Goal: Task Accomplishment & Management: Complete application form

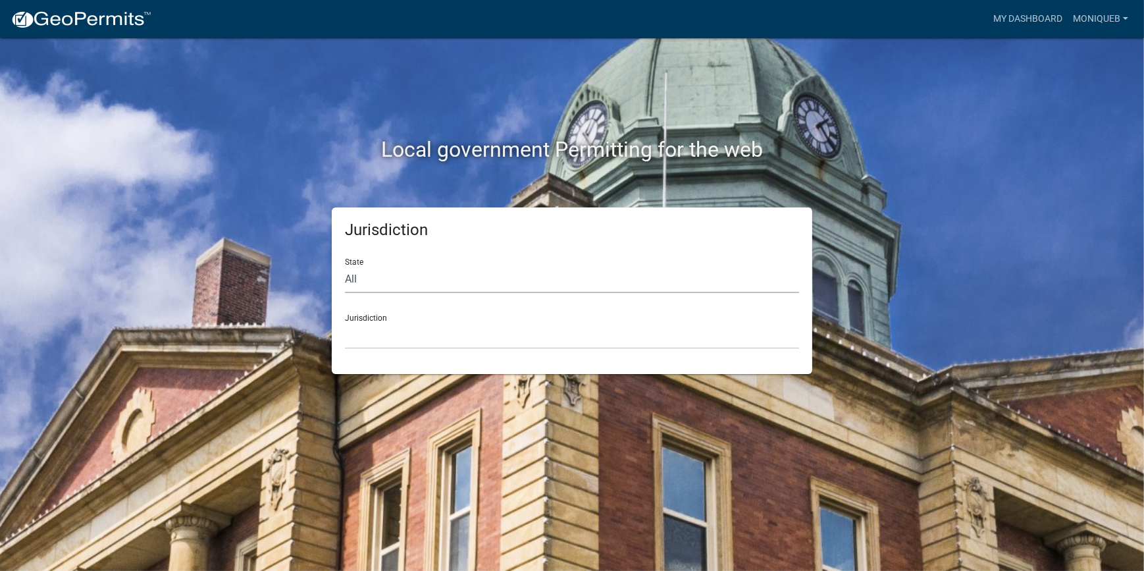
click at [393, 291] on select "All Colorado Georgia Indiana Iowa Kansas Minnesota Ohio South Carolina Wisconsin" at bounding box center [572, 279] width 454 height 27
select select "[US_STATE]"
click at [345, 266] on select "All Colorado Georgia Indiana Iowa Kansas Minnesota Ohio South Carolina Wisconsin" at bounding box center [572, 279] width 454 height 27
click at [416, 339] on select "Abbeville County, South Carolina Jasper County, South Carolina" at bounding box center [572, 335] width 454 height 27
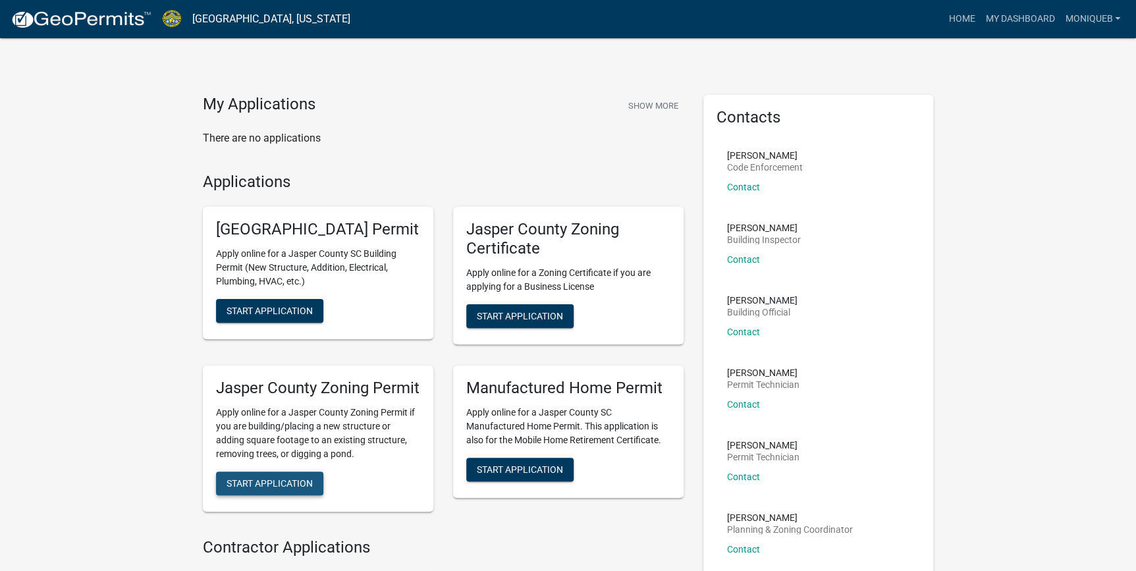
click at [277, 488] on span "Start Application" at bounding box center [270, 482] width 86 height 11
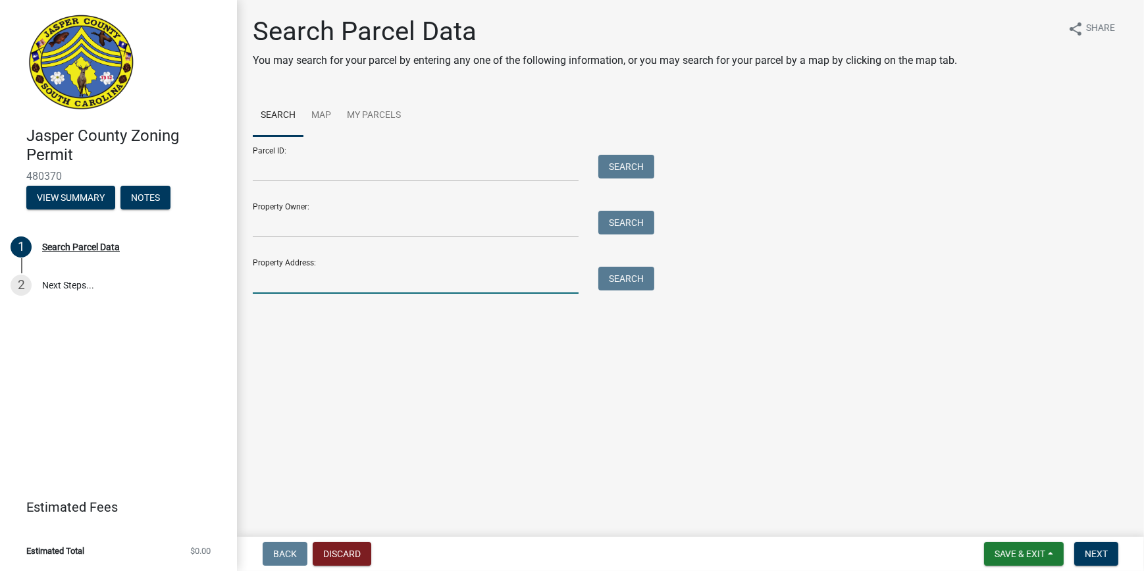
click at [317, 280] on input "Property Address:" at bounding box center [416, 280] width 326 height 27
click at [282, 171] on input "Parcel ID:" at bounding box center [416, 168] width 326 height 27
paste input "039-00-10-024"
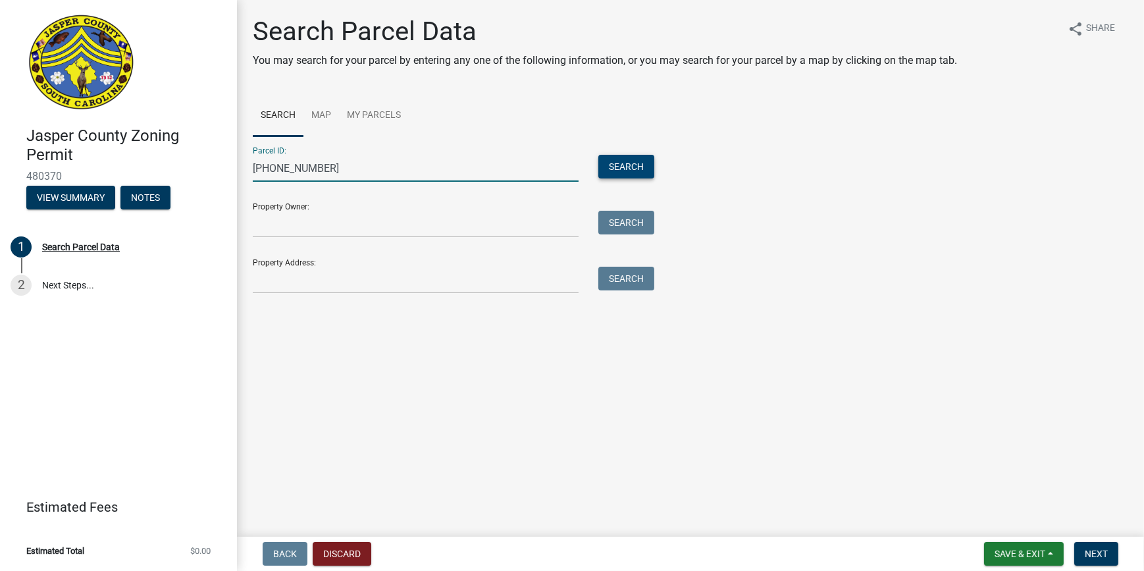
type input "039-00-10-024"
click at [615, 171] on button "Search" at bounding box center [627, 167] width 56 height 24
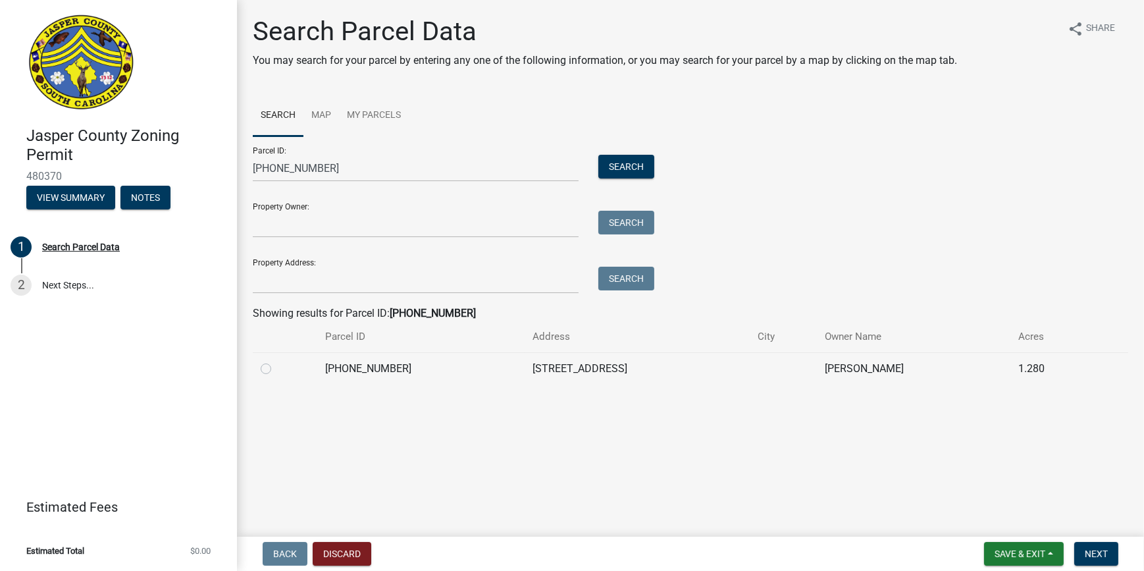
click at [272, 366] on div at bounding box center [285, 369] width 49 height 16
click at [277, 361] on label at bounding box center [277, 361] width 0 height 0
click at [277, 368] on input "radio" at bounding box center [281, 365] width 9 height 9
radio input "true"
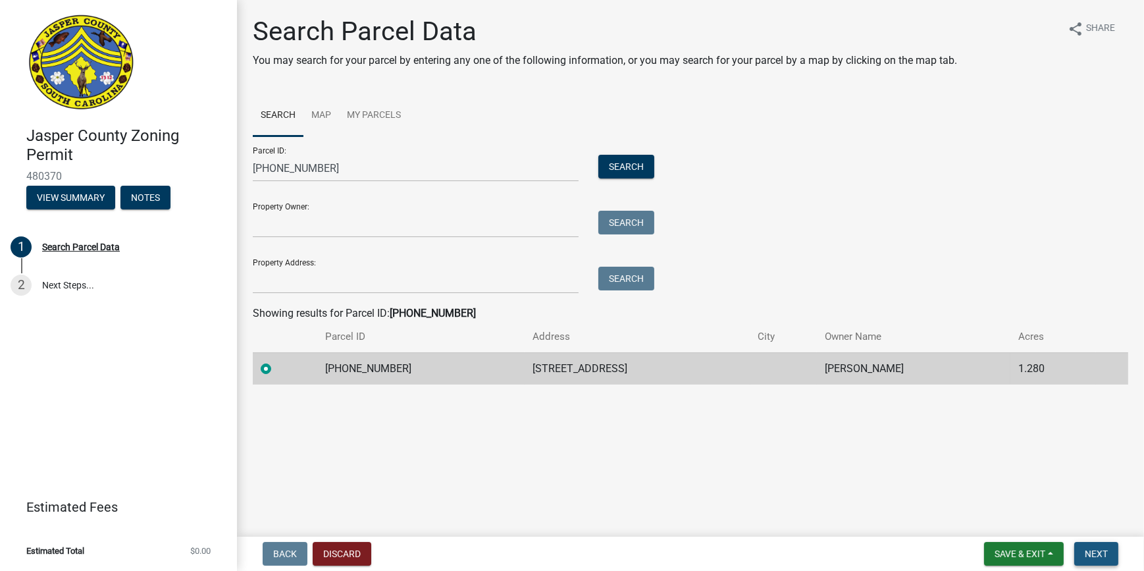
click at [1081, 551] on button "Next" at bounding box center [1097, 554] width 44 height 24
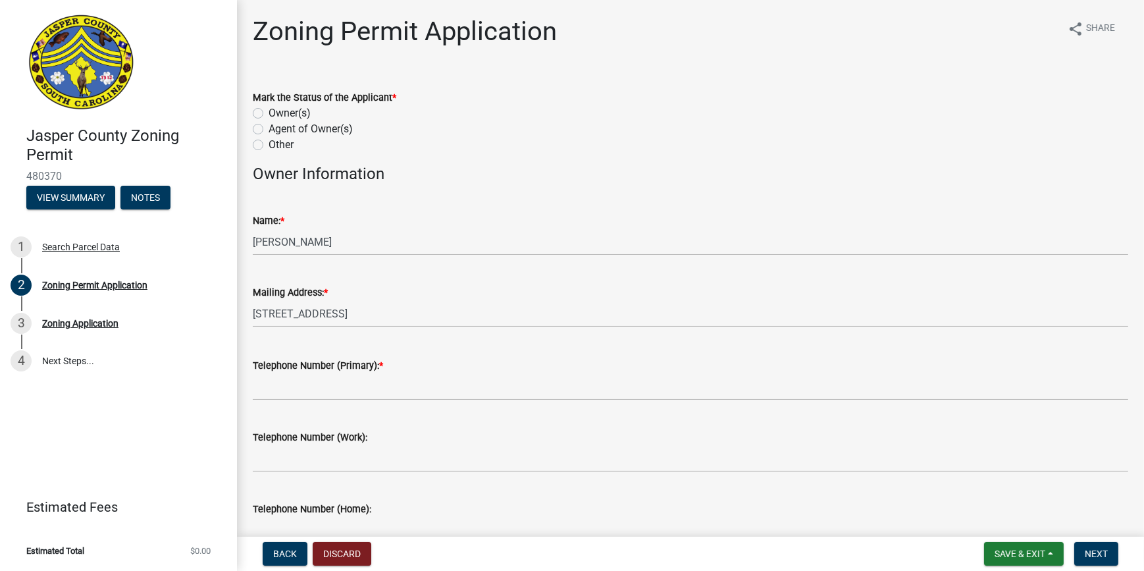
click at [269, 112] on label "Owner(s)" at bounding box center [290, 113] width 42 height 16
click at [269, 112] on input "Owner(s)" at bounding box center [273, 109] width 9 height 9
radio input "true"
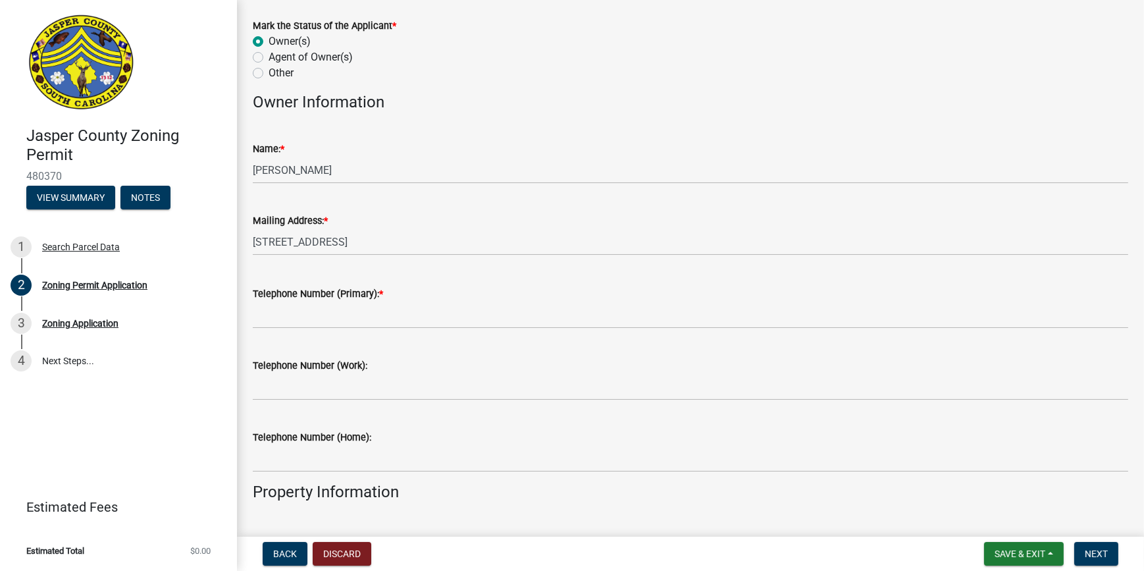
scroll to position [179, 0]
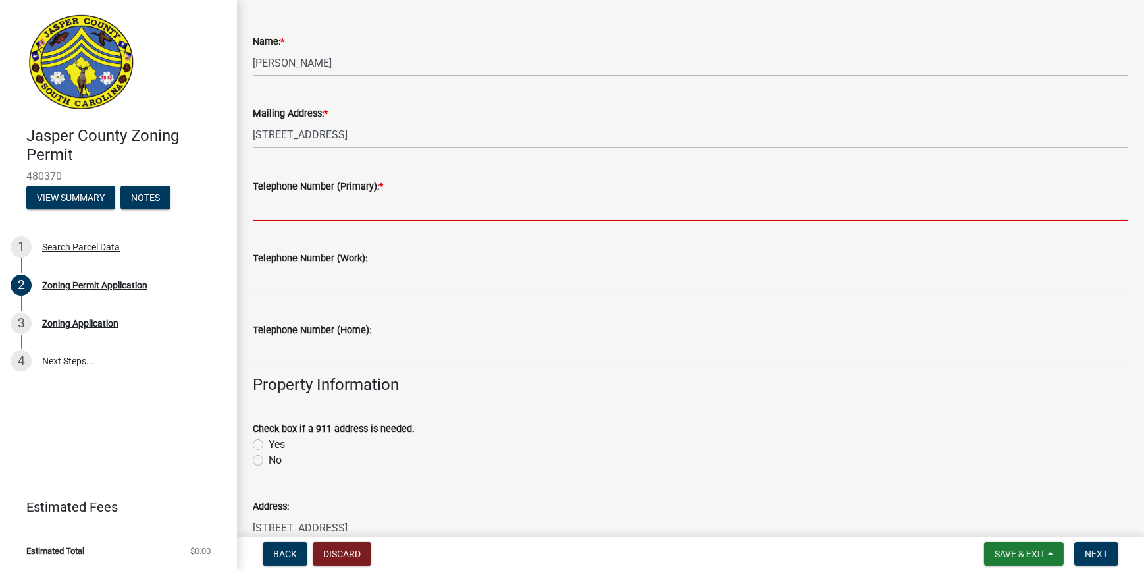
click at [369, 204] on input "Telephone Number (Primary): *" at bounding box center [691, 207] width 876 height 27
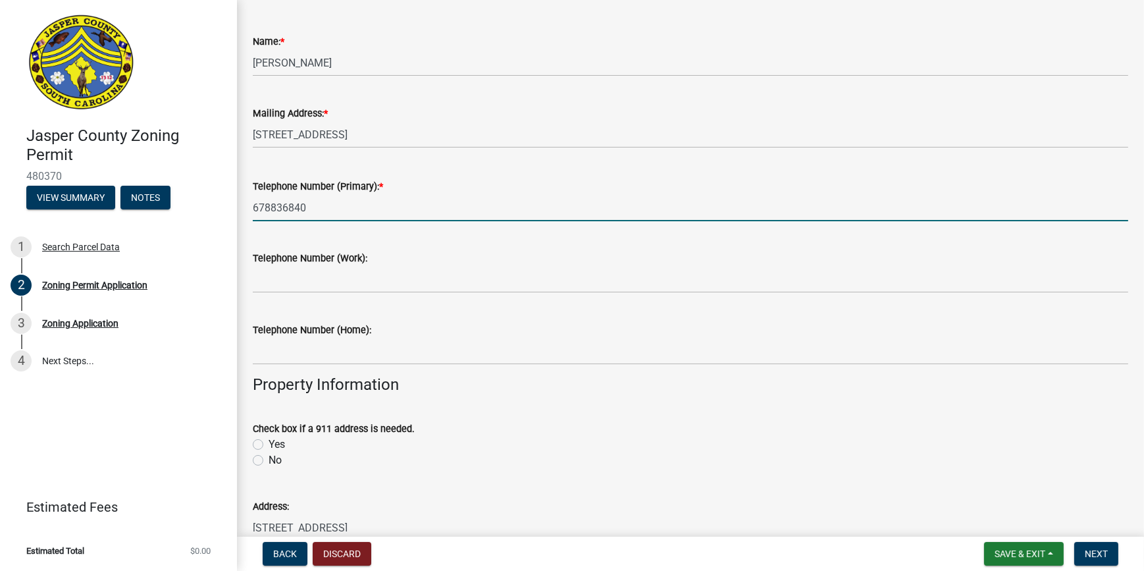
type input "6788368403"
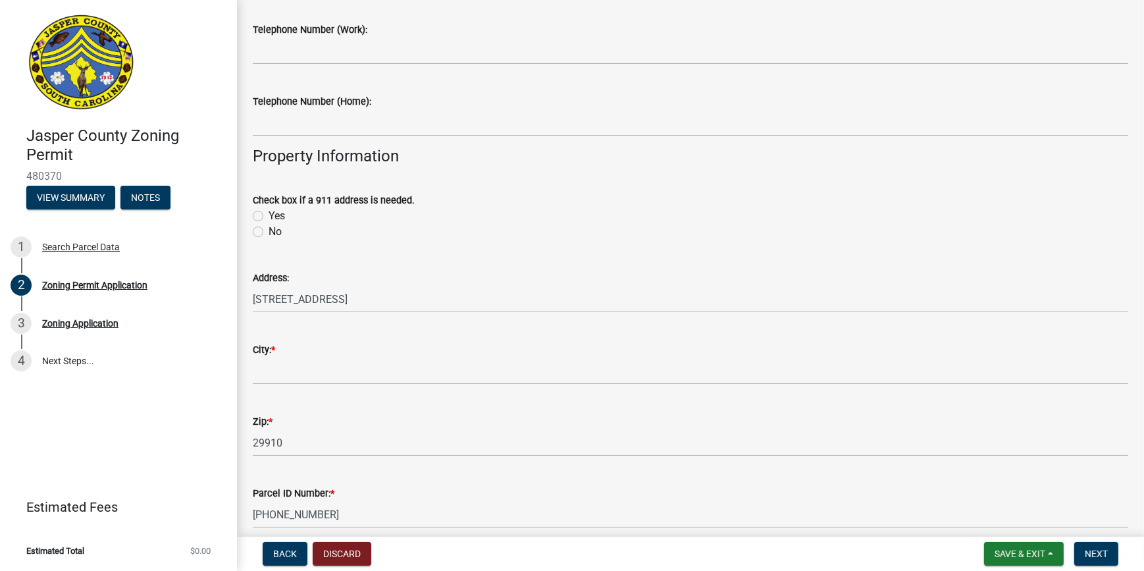
scroll to position [419, 0]
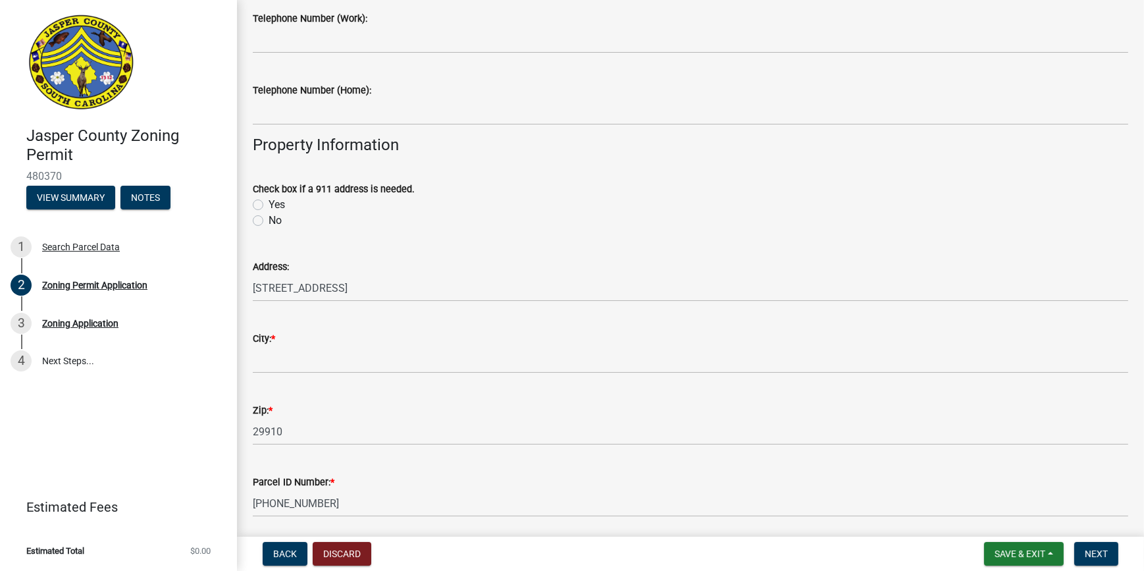
click at [269, 219] on label "No" at bounding box center [275, 221] width 13 height 16
click at [269, 219] on input "No" at bounding box center [273, 217] width 9 height 9
radio input "true"
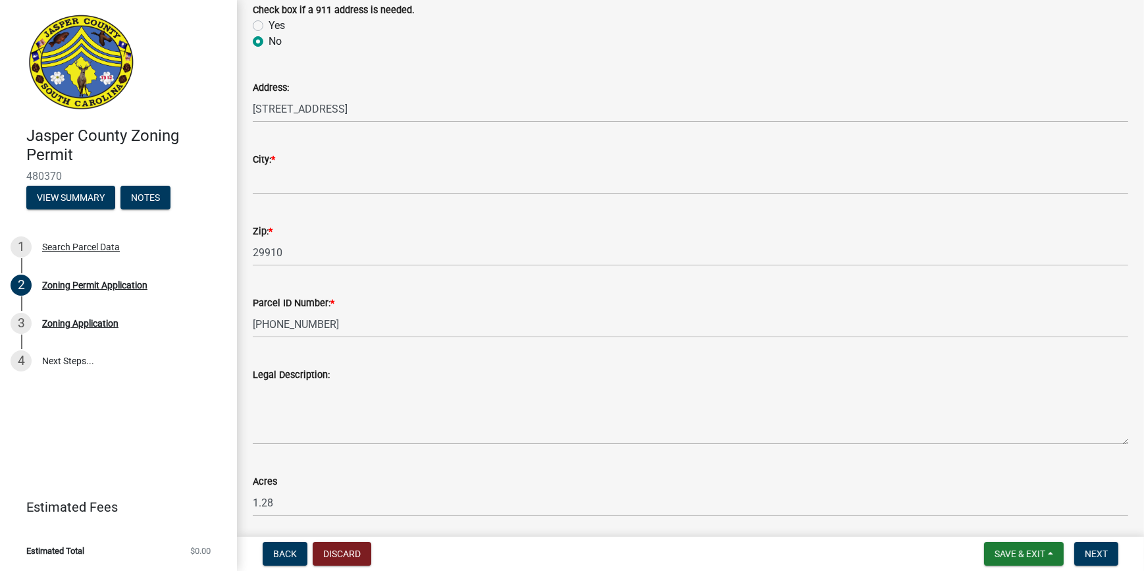
scroll to position [599, 0]
drag, startPoint x: 241, startPoint y: 182, endPoint x: 264, endPoint y: 186, distance: 23.5
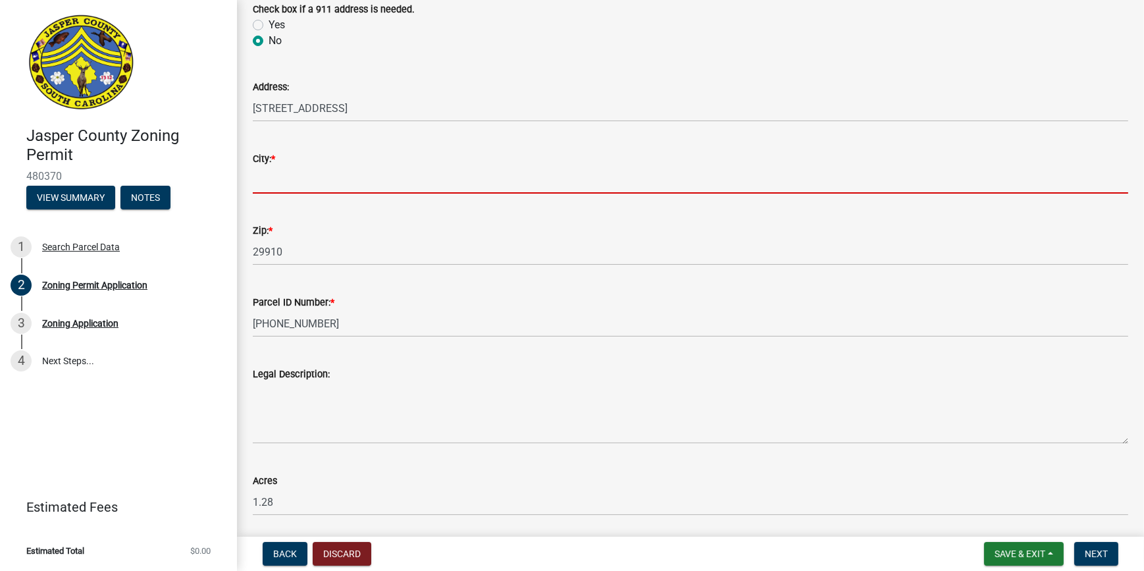
click at [270, 187] on input "City: *" at bounding box center [691, 180] width 876 height 27
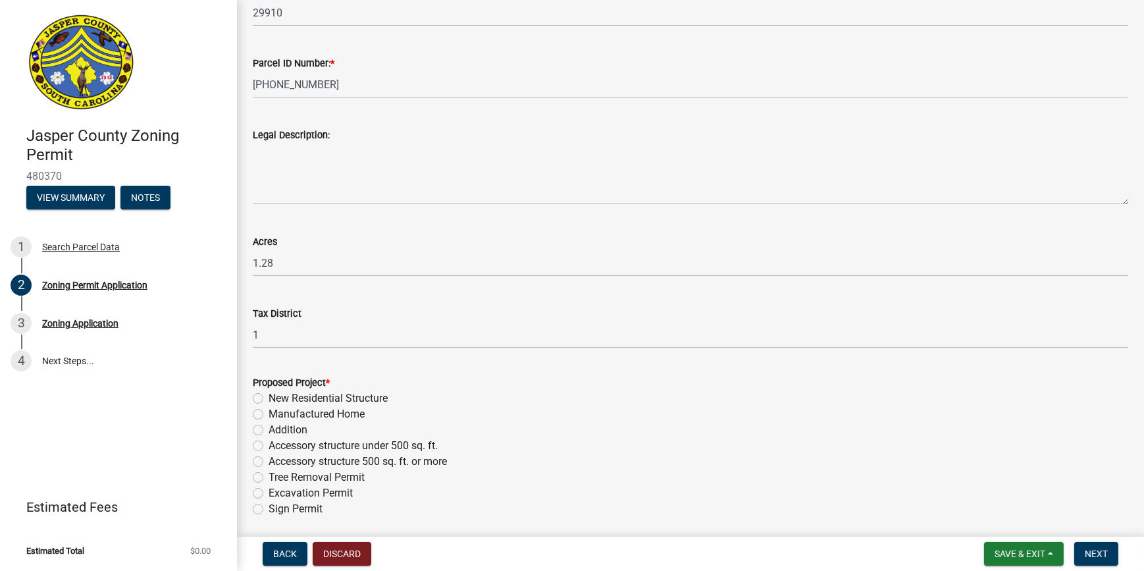
scroll to position [1017, 0]
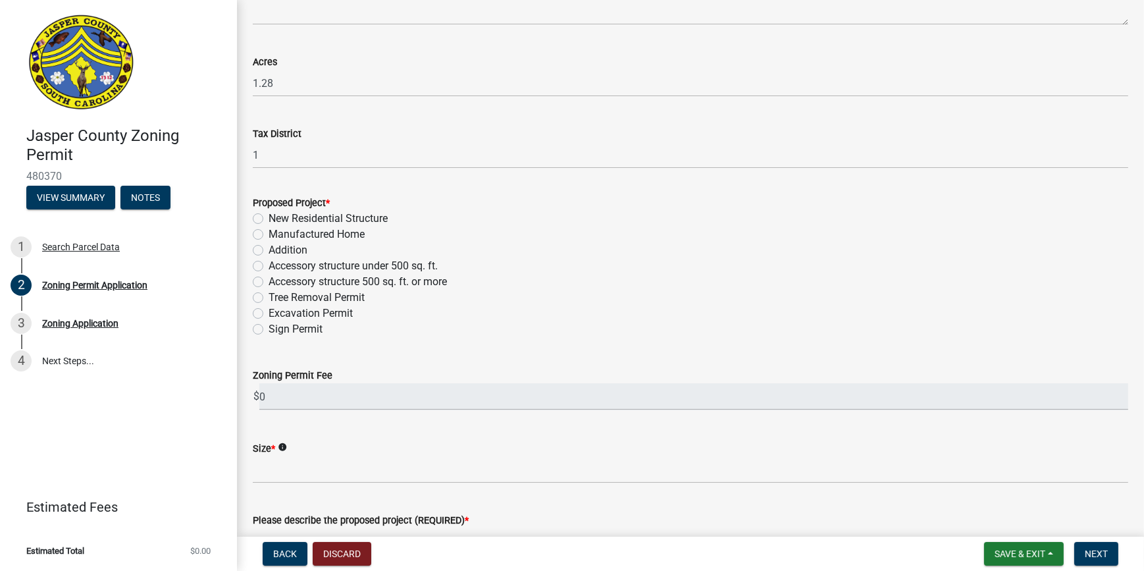
type input "hardeeville"
click at [542, 339] on wm-data-entity-input "Proposed Project * New Residential Structure Manufactured Home Addition Accesso…" at bounding box center [691, 264] width 876 height 170
click at [269, 264] on label "Accessory structure under 500 sq. ft." at bounding box center [353, 266] width 169 height 16
click at [269, 264] on input "Accessory structure under 500 sq. ft." at bounding box center [273, 262] width 9 height 9
radio input "true"
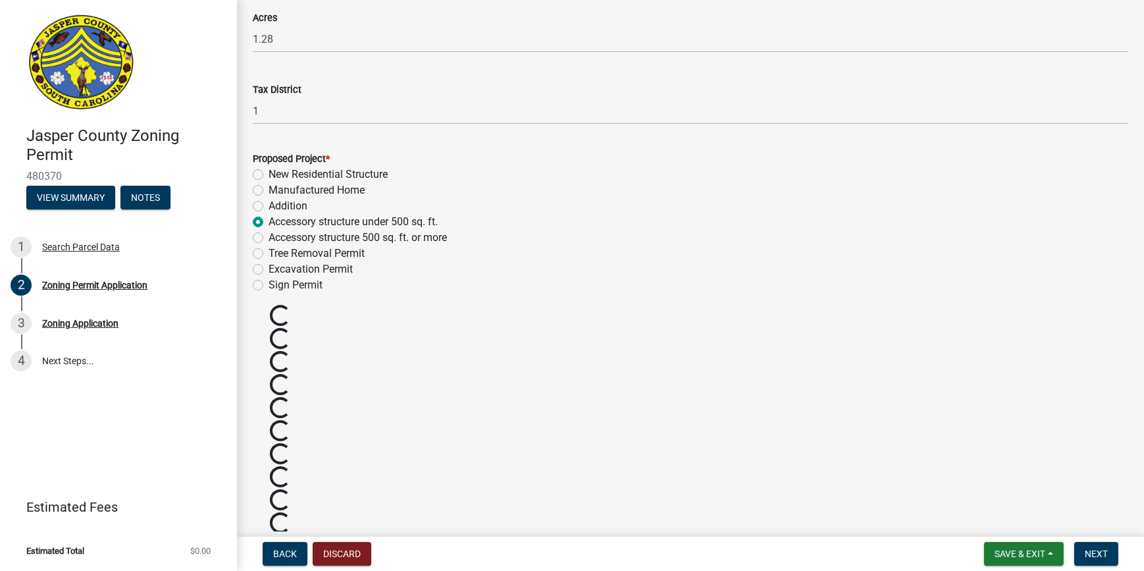
scroll to position [1137, 0]
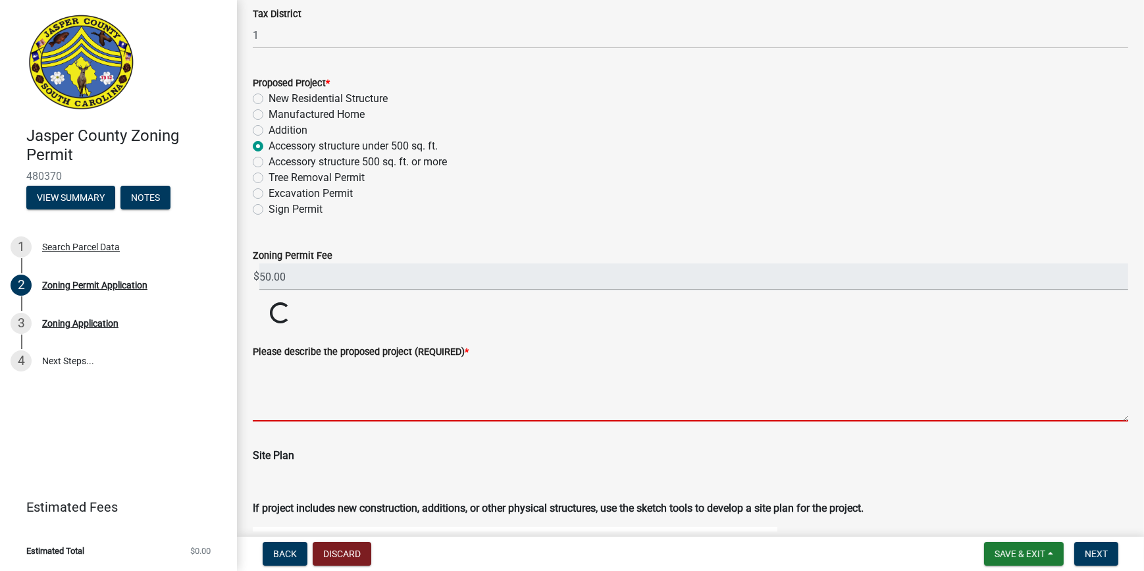
click at [353, 382] on textarea "Please describe the proposed project (REQUIRED) *" at bounding box center [691, 391] width 876 height 62
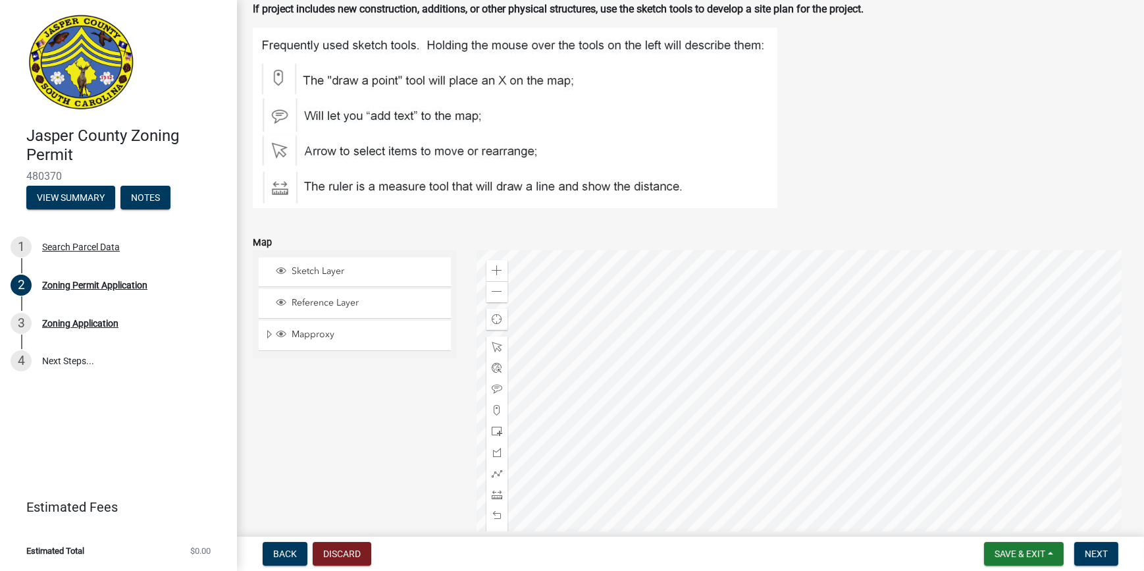
scroll to position [1676, 0]
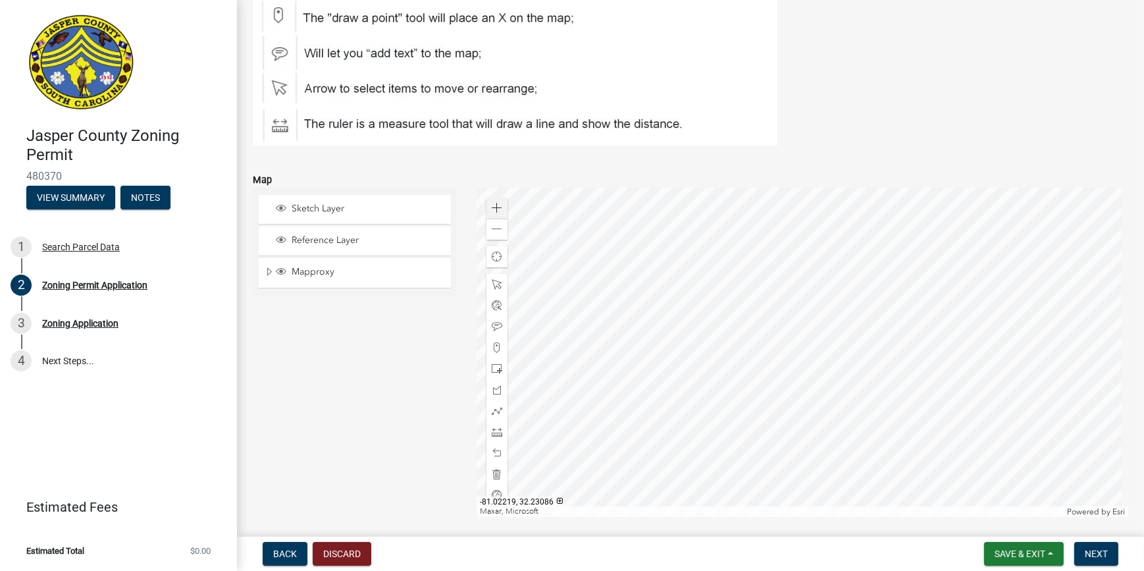
type textarea "shed 14*30"
click at [498, 205] on span at bounding box center [497, 208] width 11 height 11
click at [751, 289] on div at bounding box center [803, 352] width 652 height 329
click at [496, 230] on span at bounding box center [497, 229] width 11 height 11
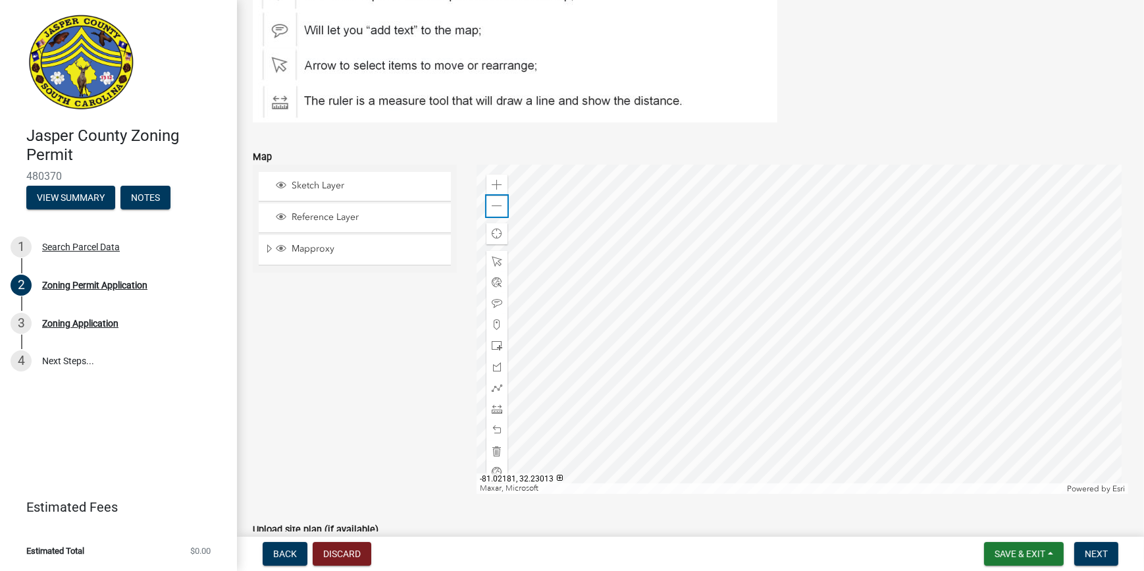
scroll to position [1736, 0]
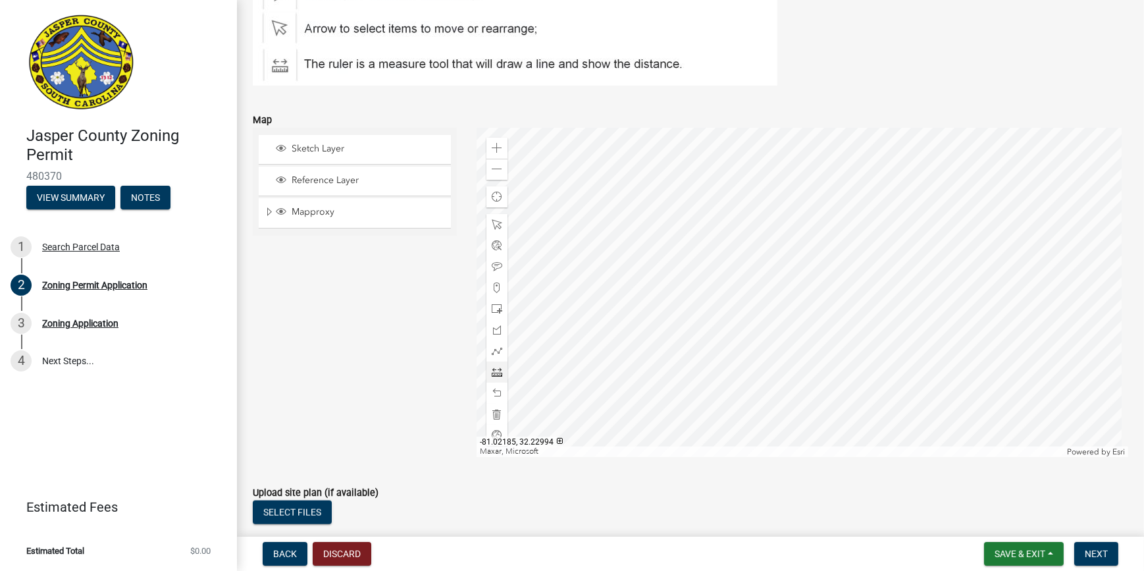
click at [496, 367] on span at bounding box center [497, 372] width 11 height 11
click at [736, 343] on div at bounding box center [803, 292] width 652 height 329
click at [745, 311] on div at bounding box center [803, 292] width 652 height 329
click at [799, 219] on div at bounding box center [803, 292] width 652 height 329
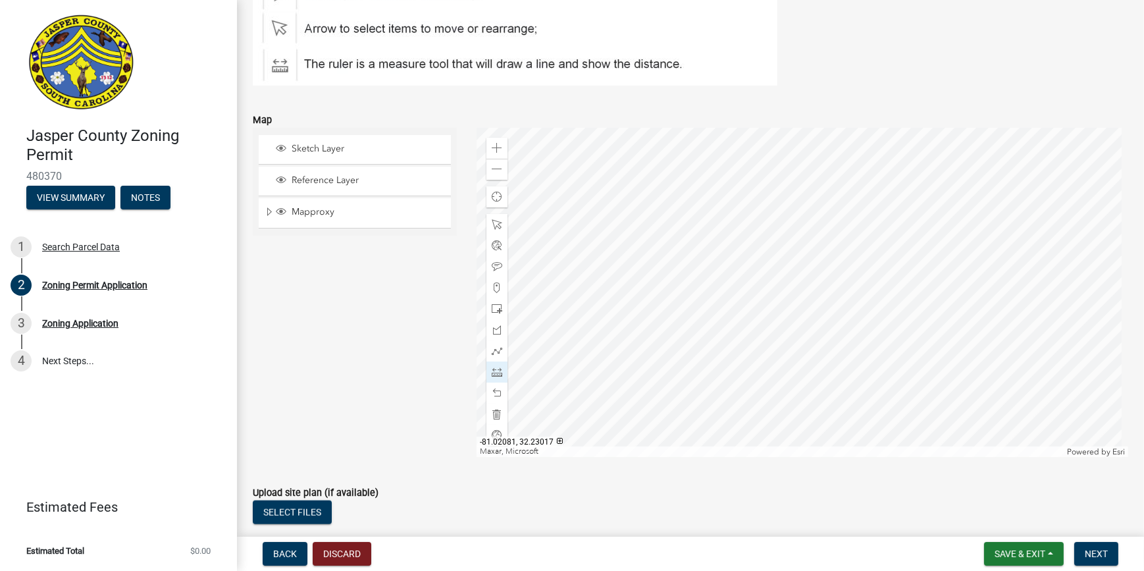
click at [762, 300] on div at bounding box center [803, 292] width 652 height 329
click at [624, 276] on div at bounding box center [803, 292] width 652 height 329
click at [752, 302] on div at bounding box center [803, 292] width 652 height 329
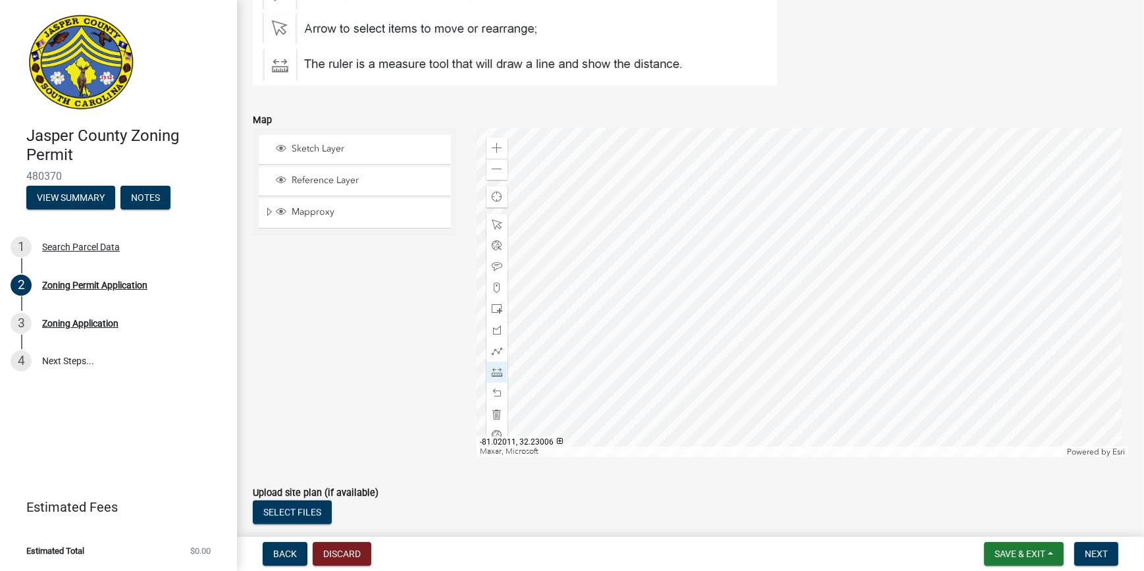
click at [934, 332] on div at bounding box center [803, 292] width 652 height 329
click at [762, 306] on div at bounding box center [803, 292] width 652 height 329
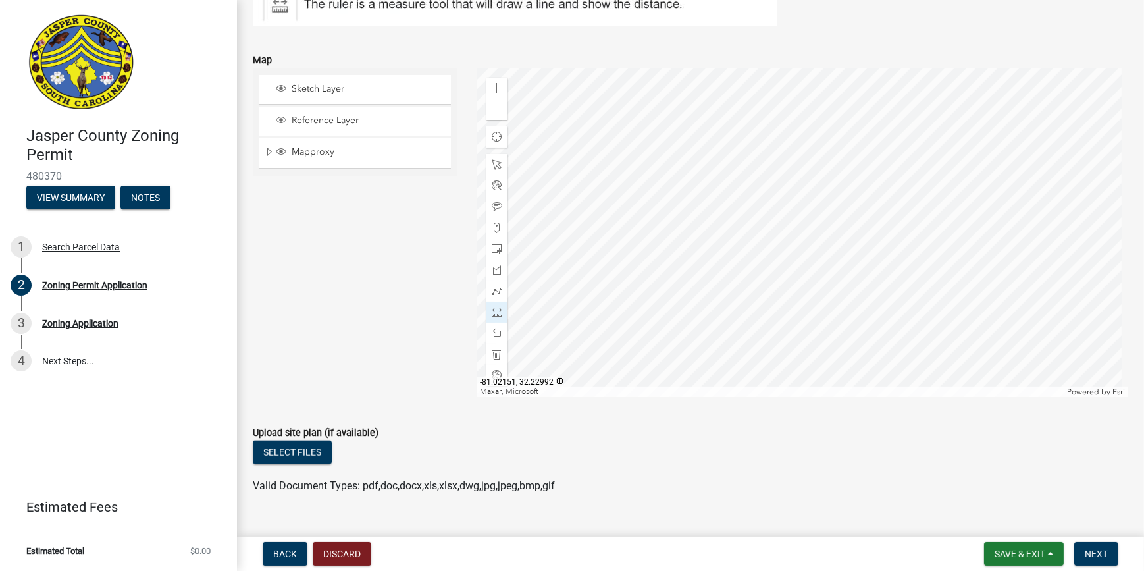
scroll to position [1975, 0]
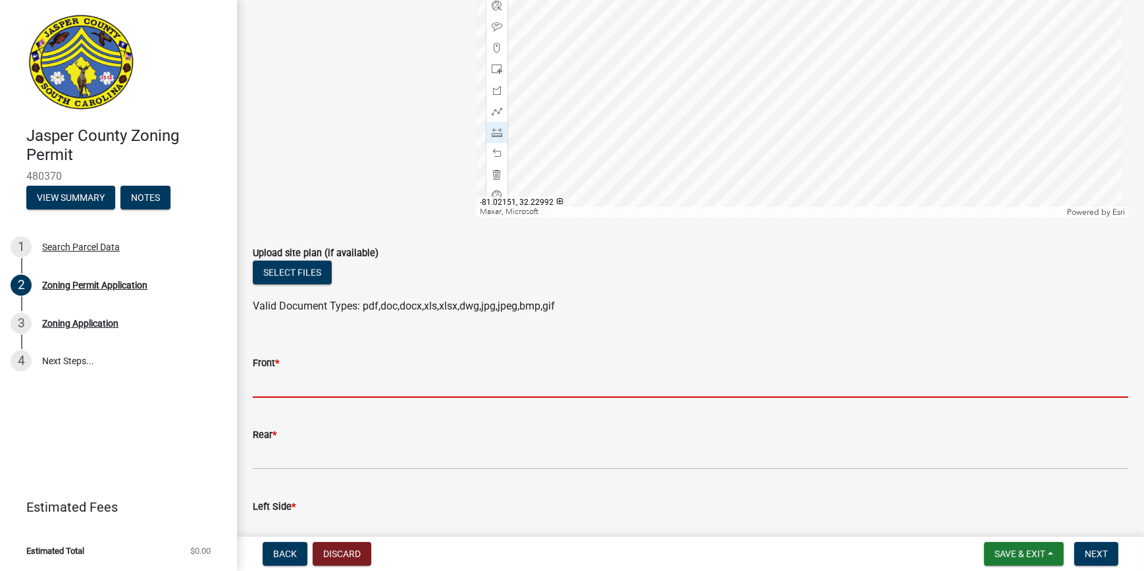
drag, startPoint x: 406, startPoint y: 381, endPoint x: 414, endPoint y: 369, distance: 14.6
click at [406, 381] on input "Front *" at bounding box center [691, 384] width 876 height 27
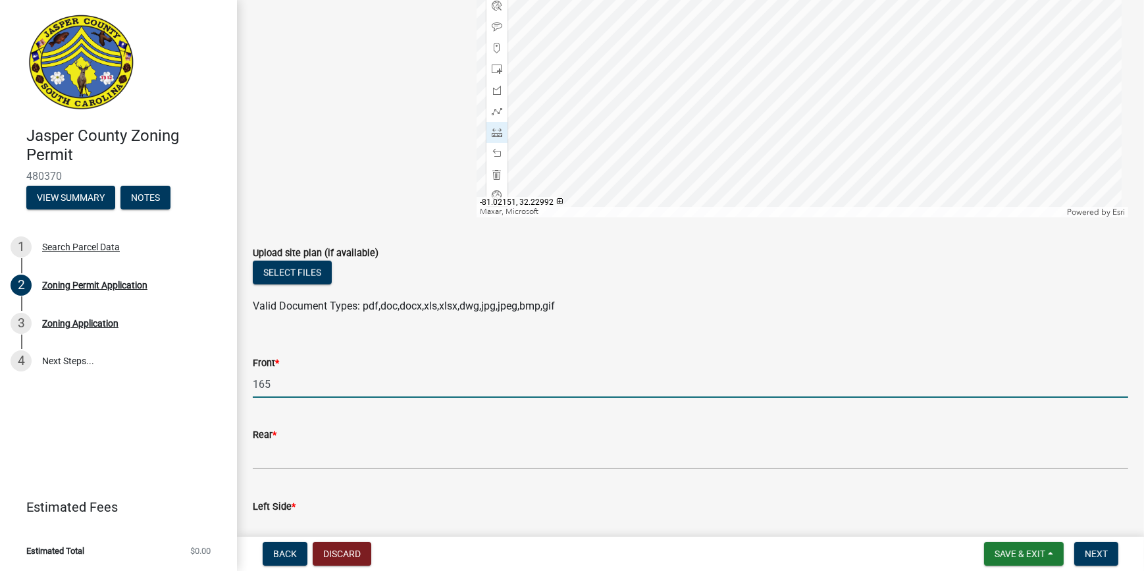
type input "165"
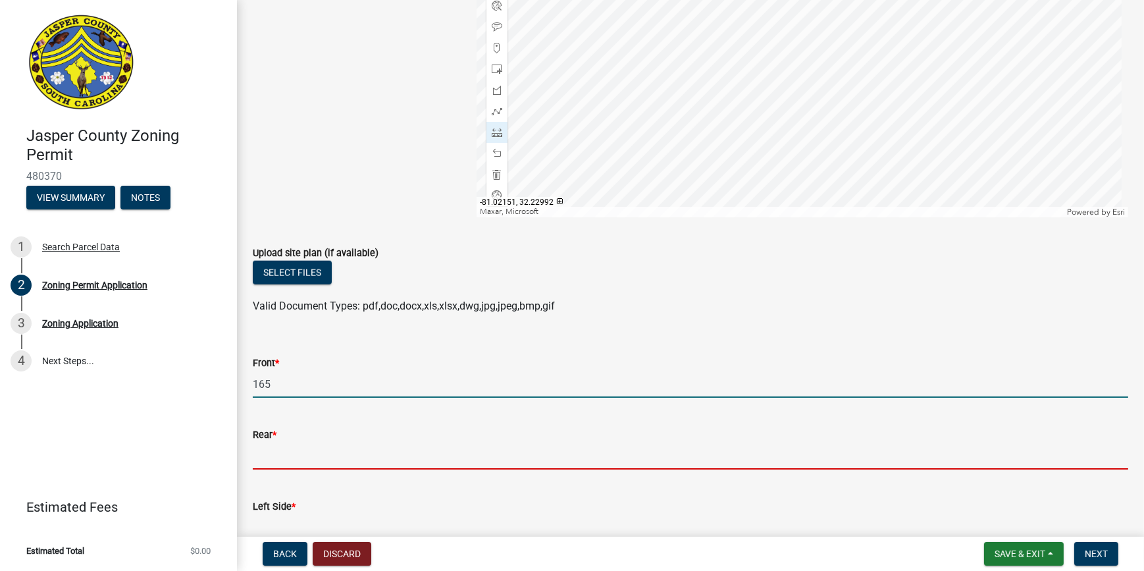
click at [383, 450] on input "Rear *" at bounding box center [691, 455] width 876 height 27
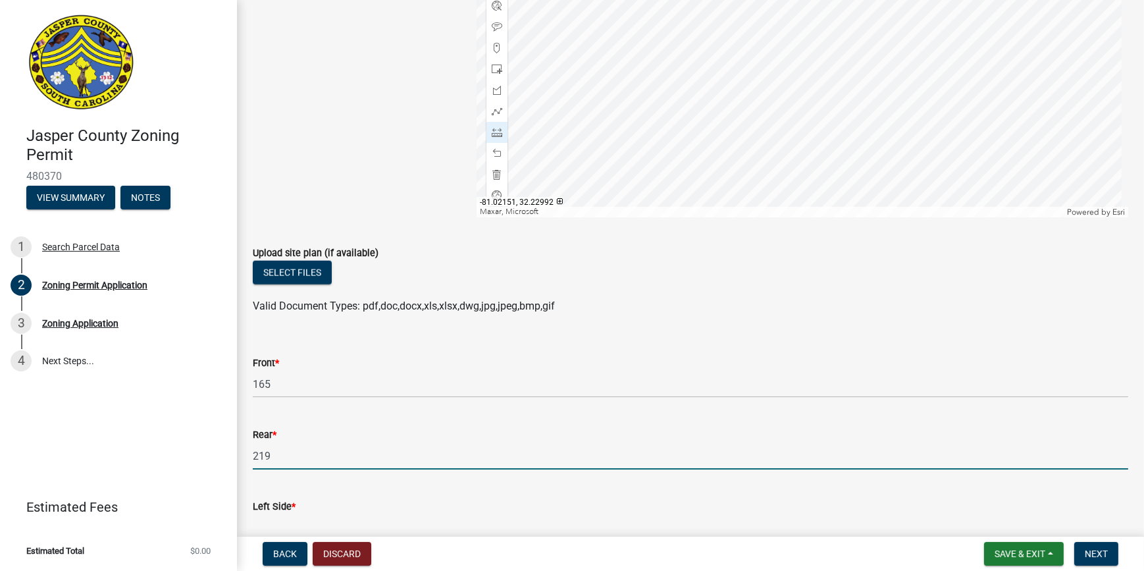
scroll to position [2094, 0]
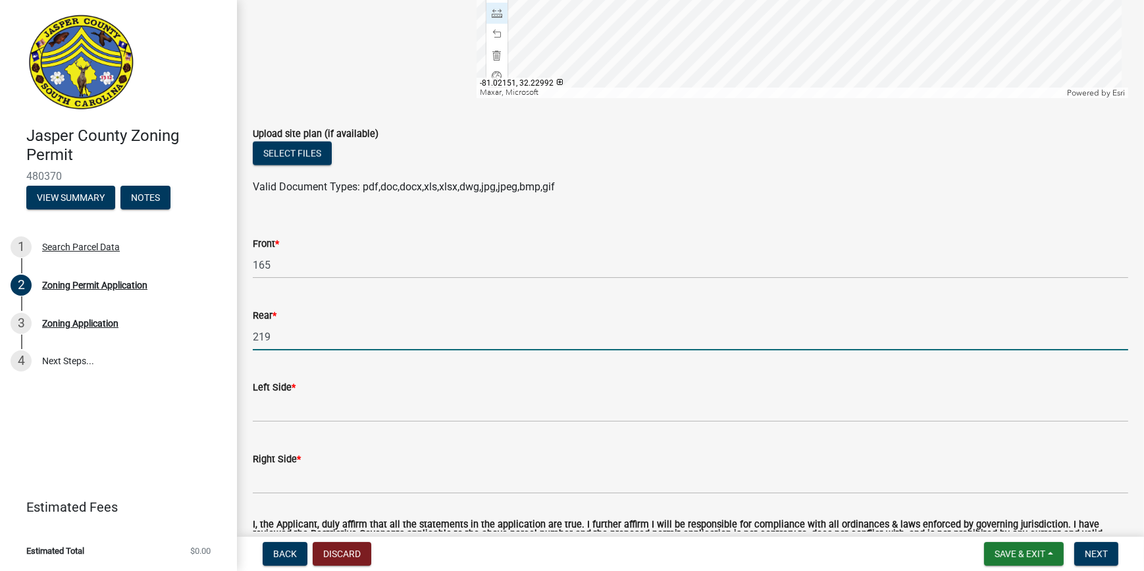
type input "219"
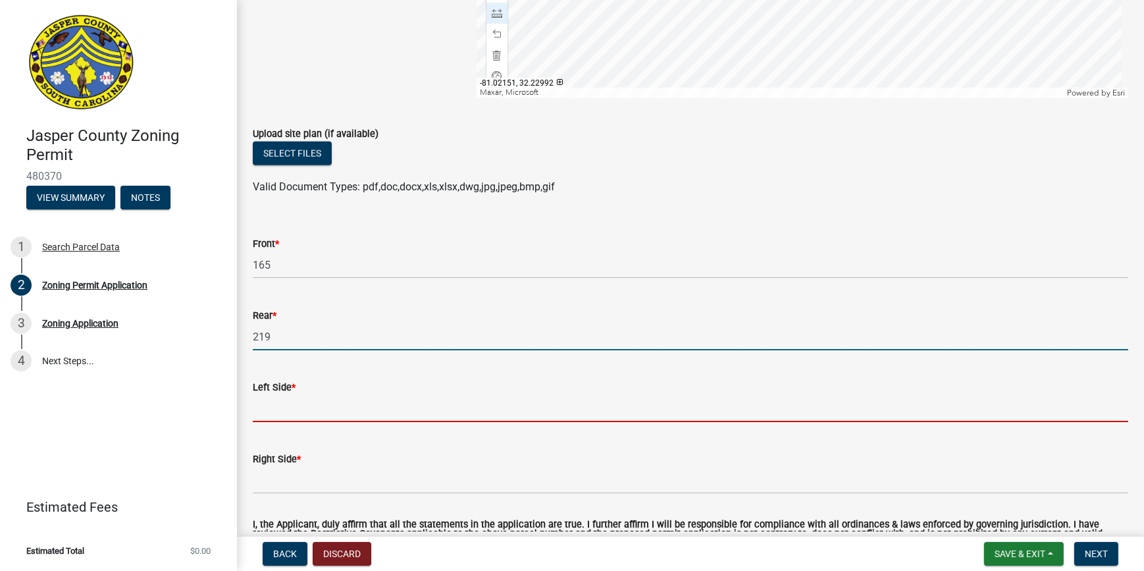
click at [317, 410] on input "Left Side *" at bounding box center [691, 408] width 876 height 27
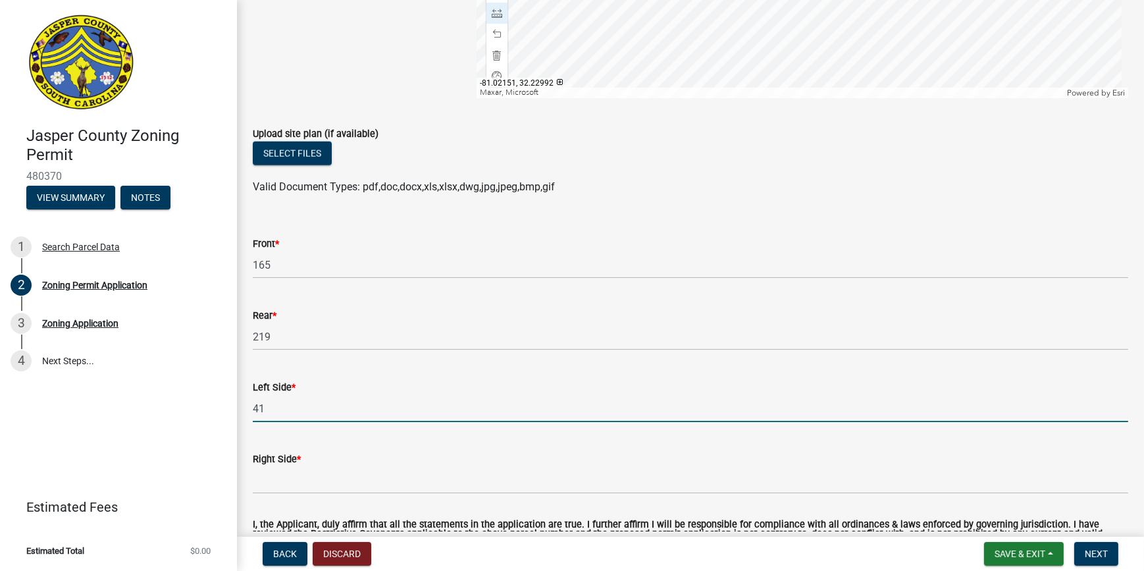
type input "41"
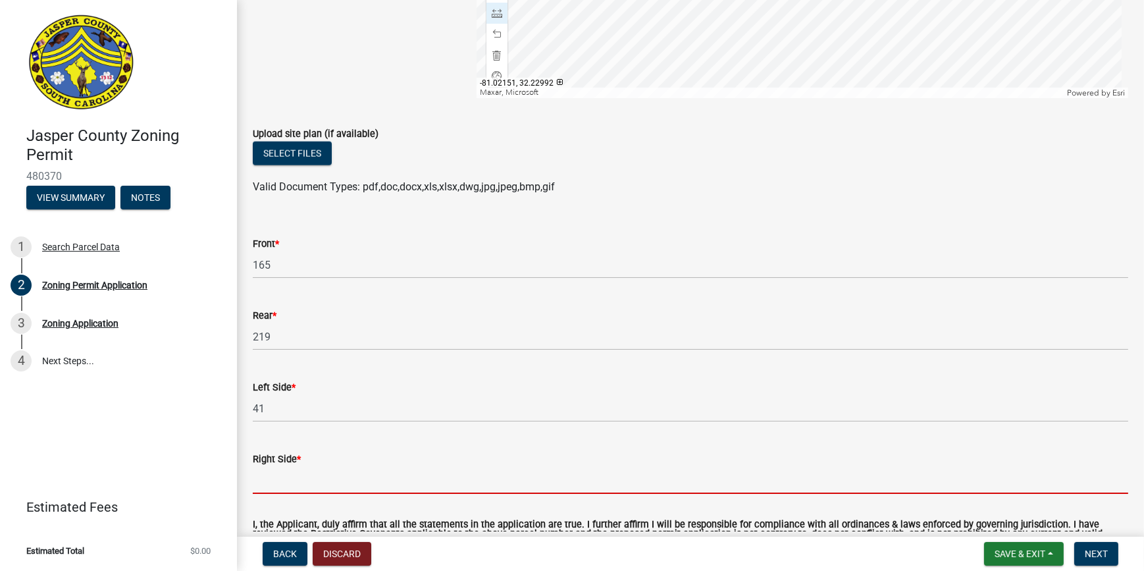
click at [293, 481] on input "Right Side *" at bounding box center [691, 480] width 876 height 27
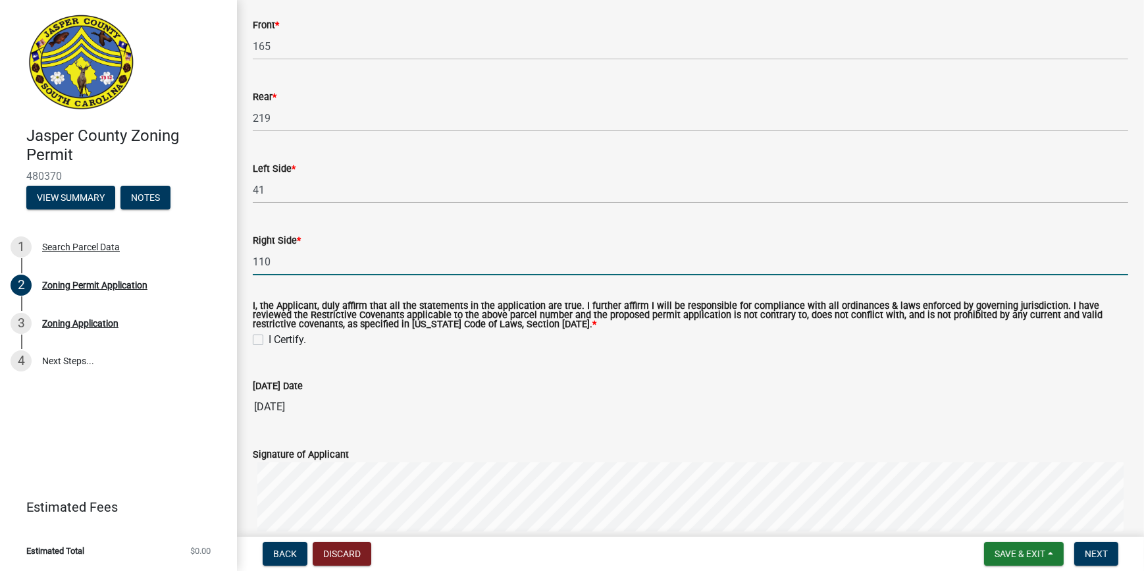
scroll to position [2334, 0]
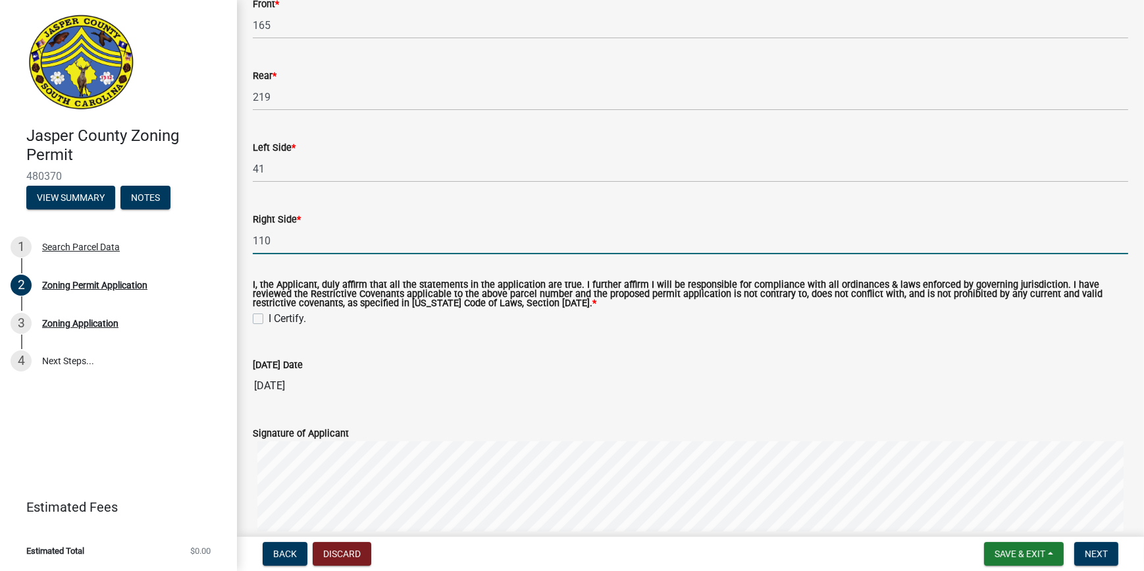
type input "110"
click at [269, 319] on label "I Certify." at bounding box center [288, 319] width 38 height 16
click at [269, 319] on input "I Certify." at bounding box center [273, 315] width 9 height 9
checkbox input "true"
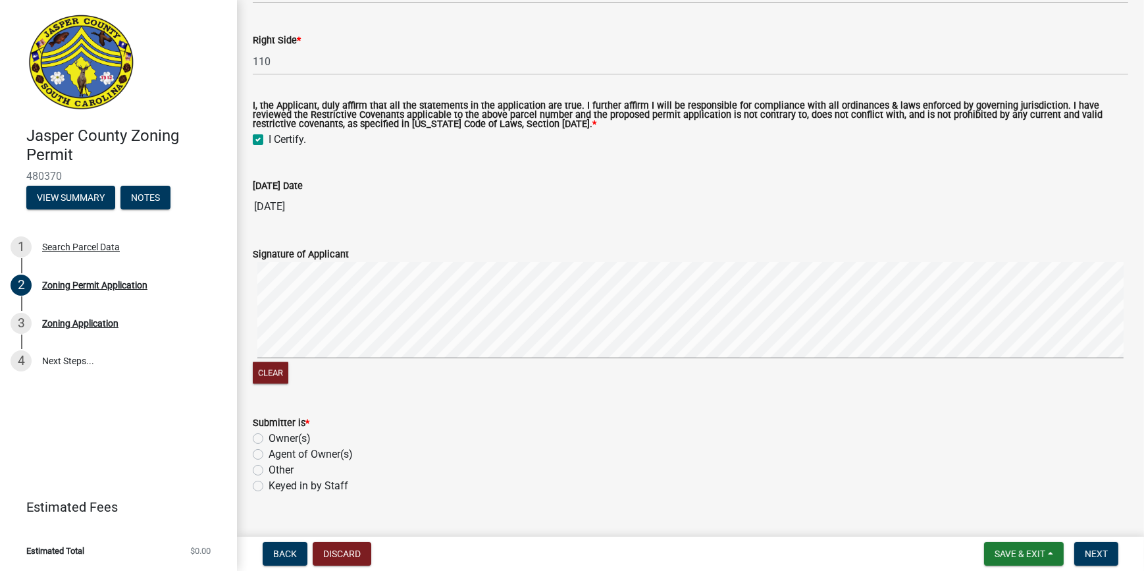
scroll to position [2538, 0]
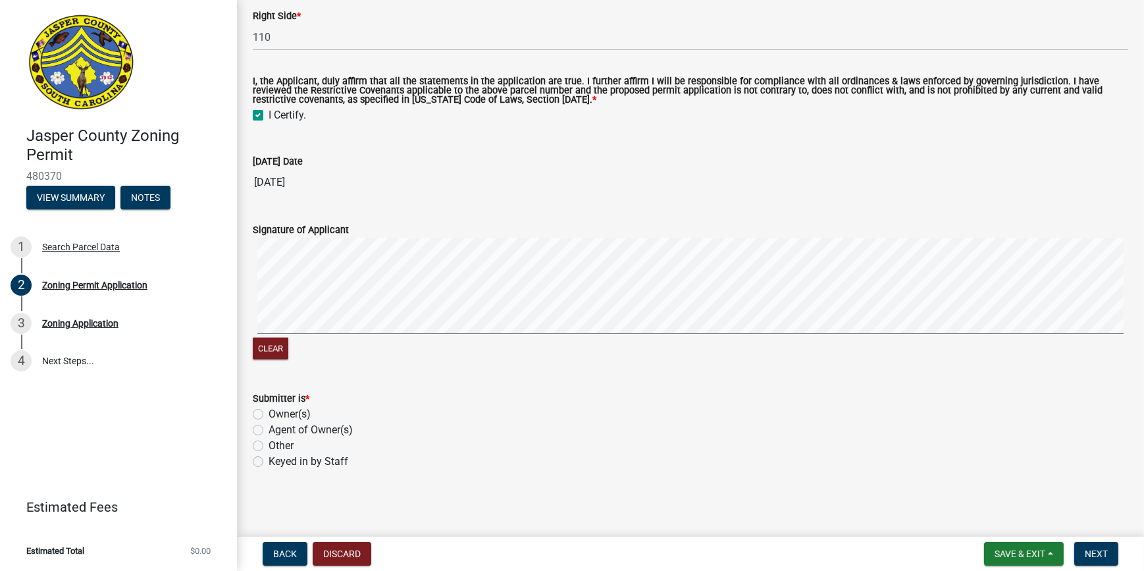
click at [269, 415] on label "Owner(s)" at bounding box center [290, 414] width 42 height 16
click at [269, 415] on input "Owner(s)" at bounding box center [273, 410] width 9 height 9
radio input "true"
click at [1104, 556] on span "Next" at bounding box center [1096, 553] width 23 height 11
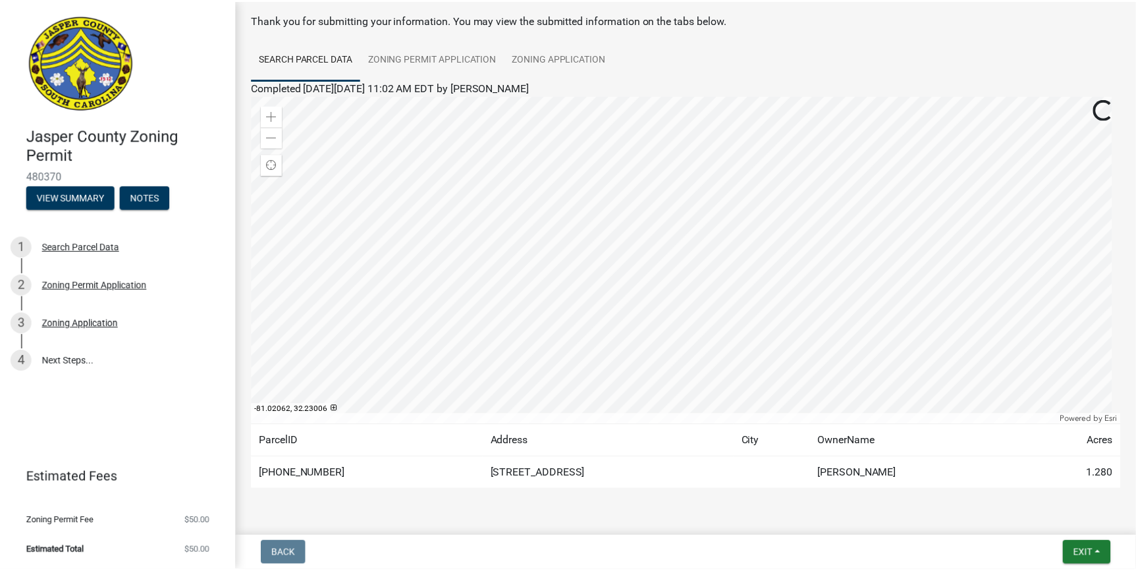
scroll to position [97, 0]
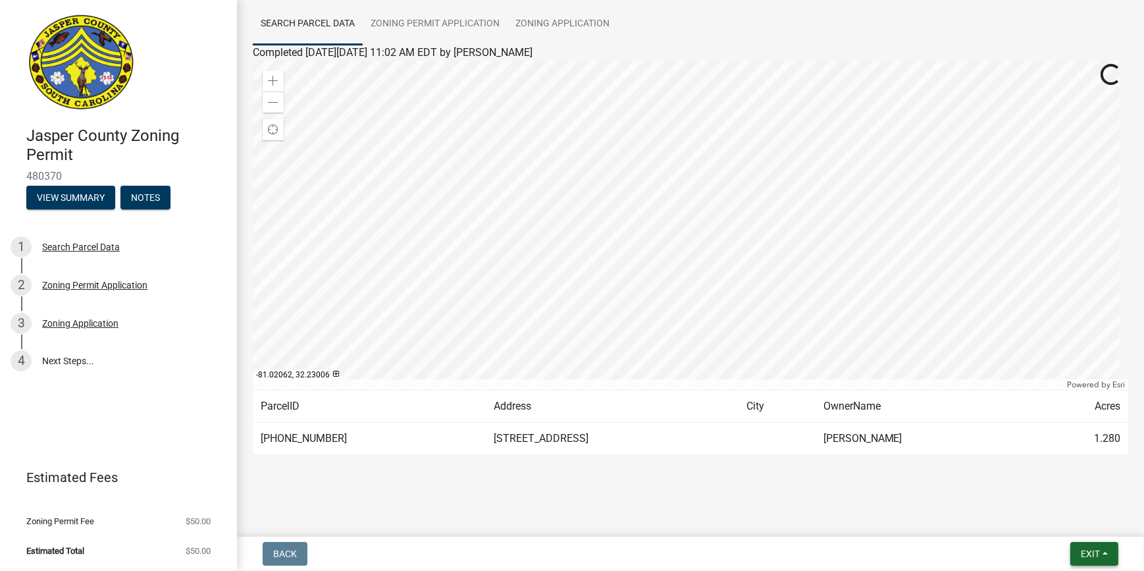
click at [1081, 556] on span "Exit" at bounding box center [1090, 553] width 19 height 11
click at [1052, 525] on button "Save & Exit" at bounding box center [1065, 520] width 105 height 32
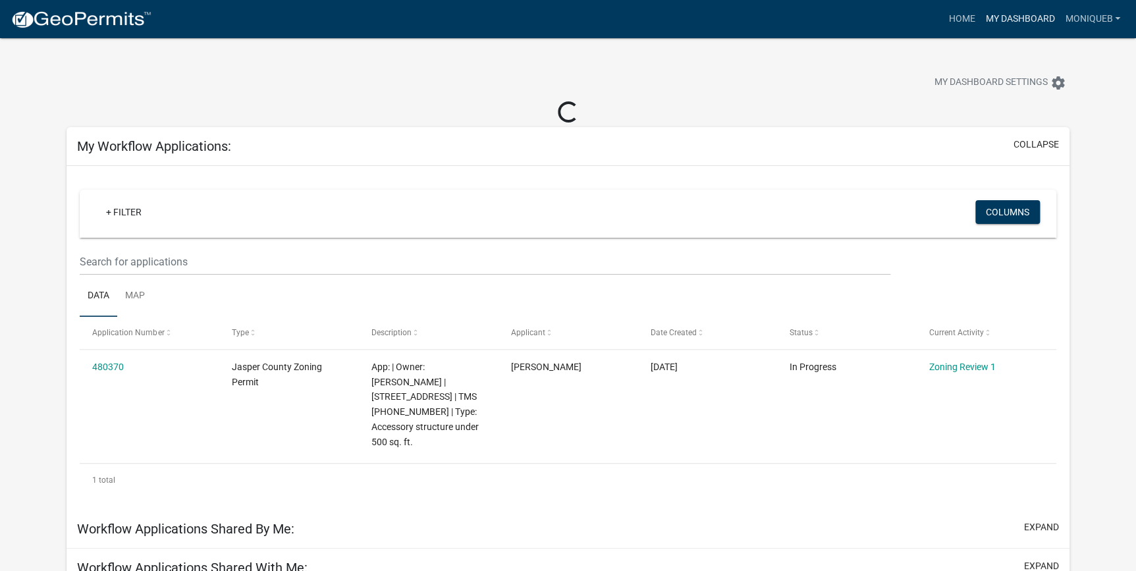
click at [1010, 25] on link "My Dashboard" at bounding box center [1020, 19] width 80 height 25
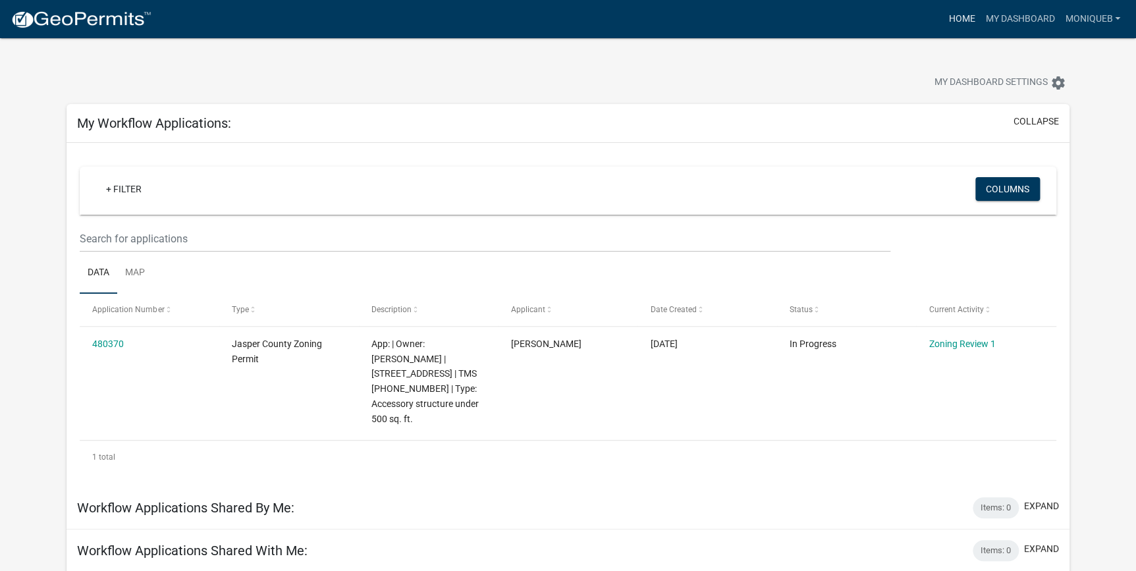
click at [943, 16] on link "Home" at bounding box center [961, 19] width 37 height 25
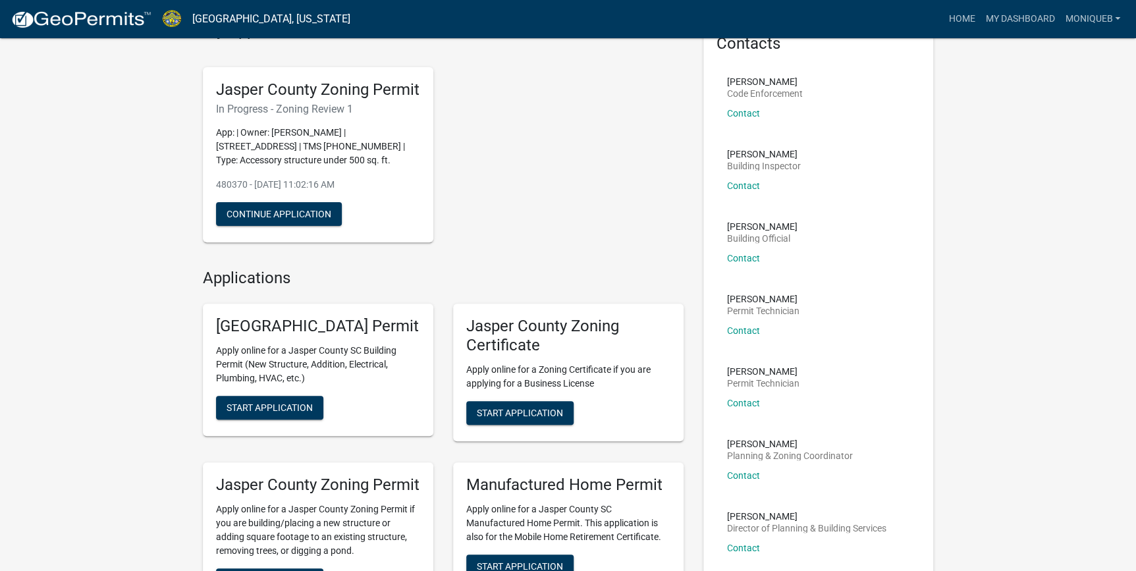
scroll to position [179, 0]
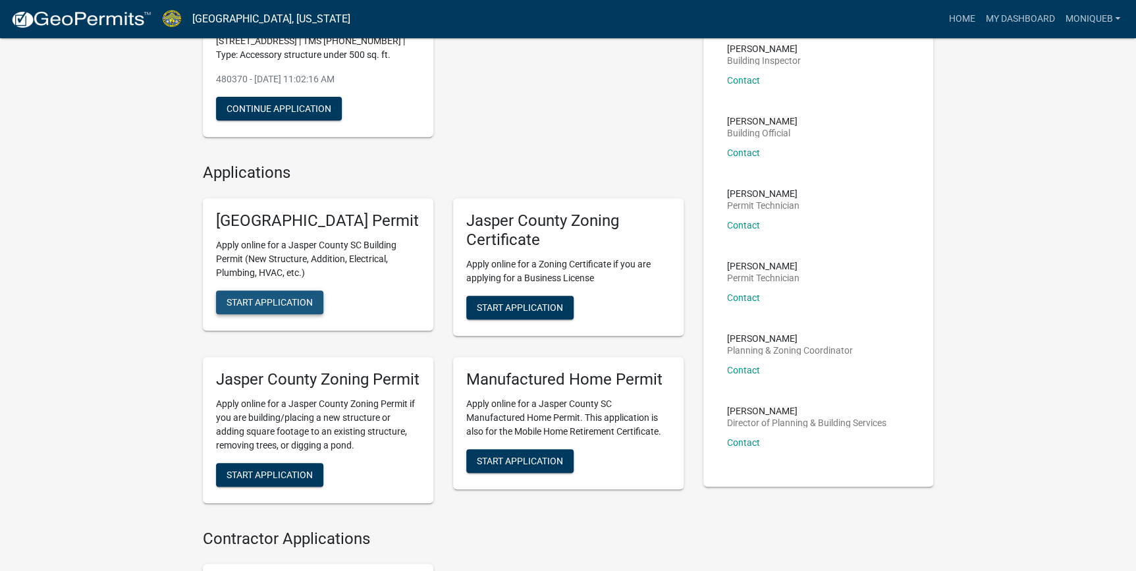
click at [256, 307] on span "Start Application" at bounding box center [270, 302] width 86 height 11
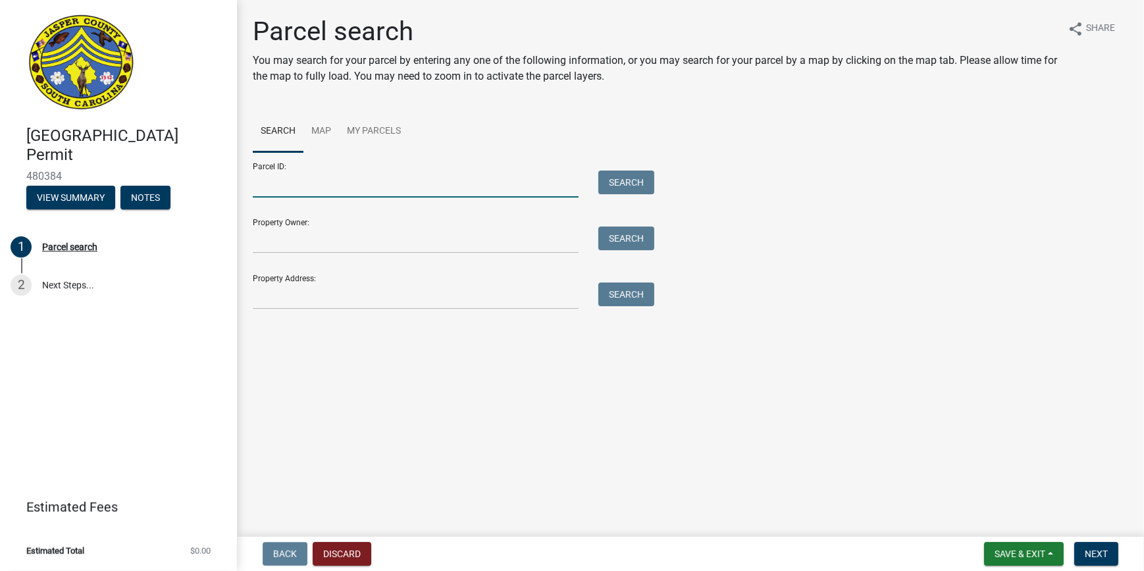
click at [271, 186] on input "Parcel ID:" at bounding box center [416, 184] width 326 height 27
paste input "039-00-10-024"
type input "039-00-10-024"
click at [610, 178] on button "Search" at bounding box center [627, 183] width 56 height 24
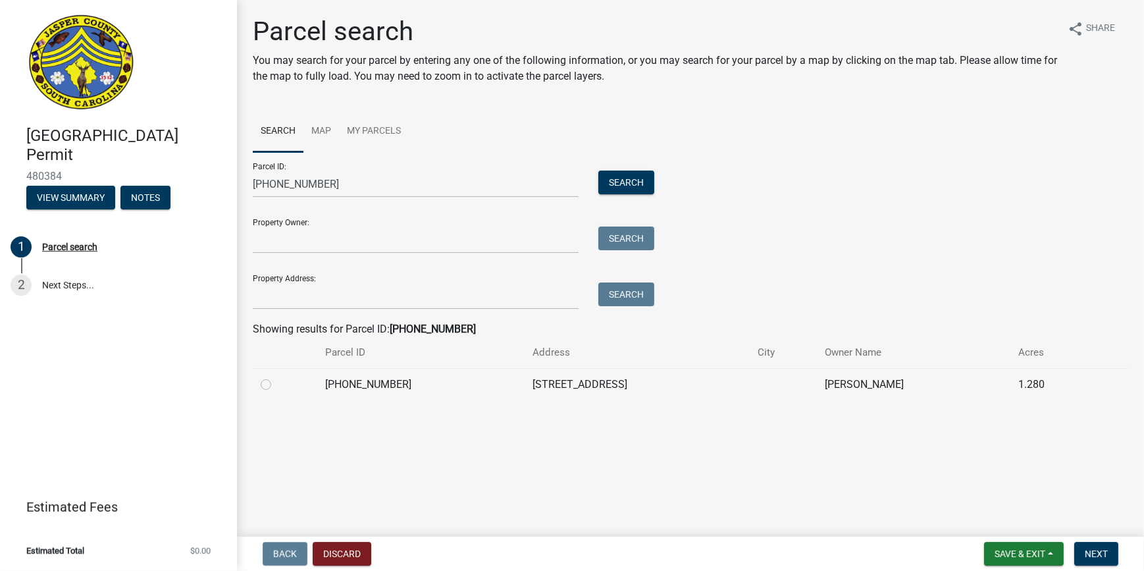
click at [277, 377] on label at bounding box center [277, 377] width 0 height 0
click at [277, 383] on input "radio" at bounding box center [281, 381] width 9 height 9
radio input "true"
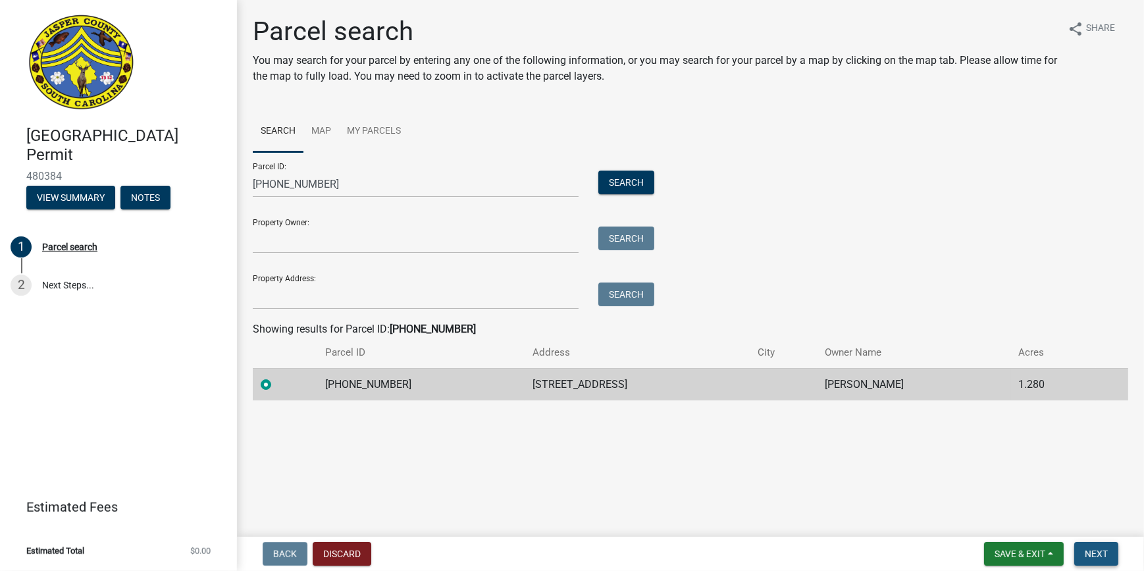
click at [1086, 547] on button "Next" at bounding box center [1097, 554] width 44 height 24
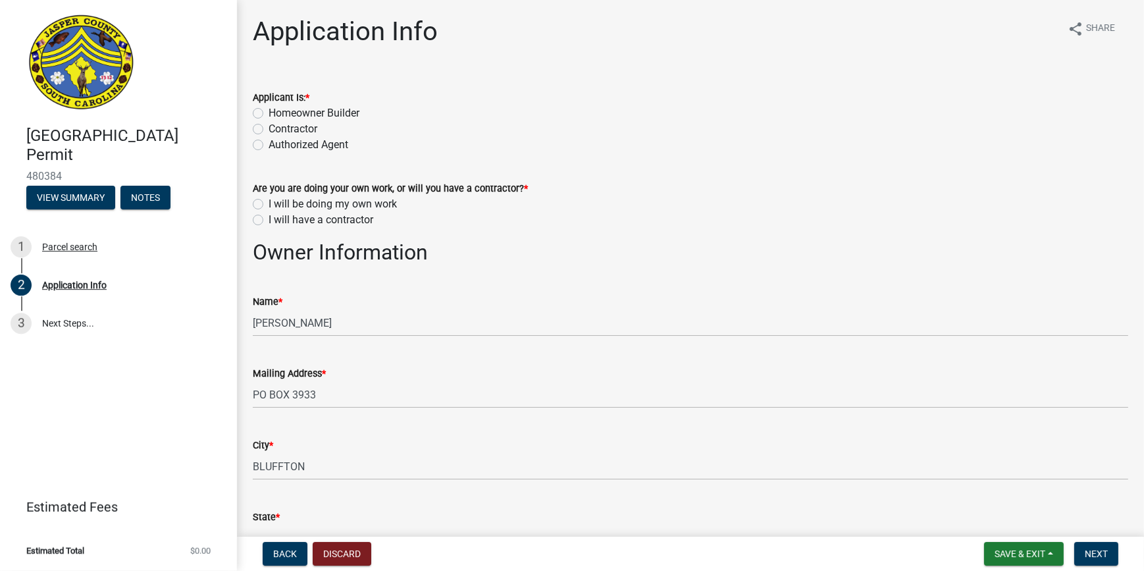
click at [269, 112] on label "Homeowner Builder" at bounding box center [314, 113] width 91 height 16
click at [269, 112] on input "Homeowner Builder" at bounding box center [273, 109] width 9 height 9
radio input "true"
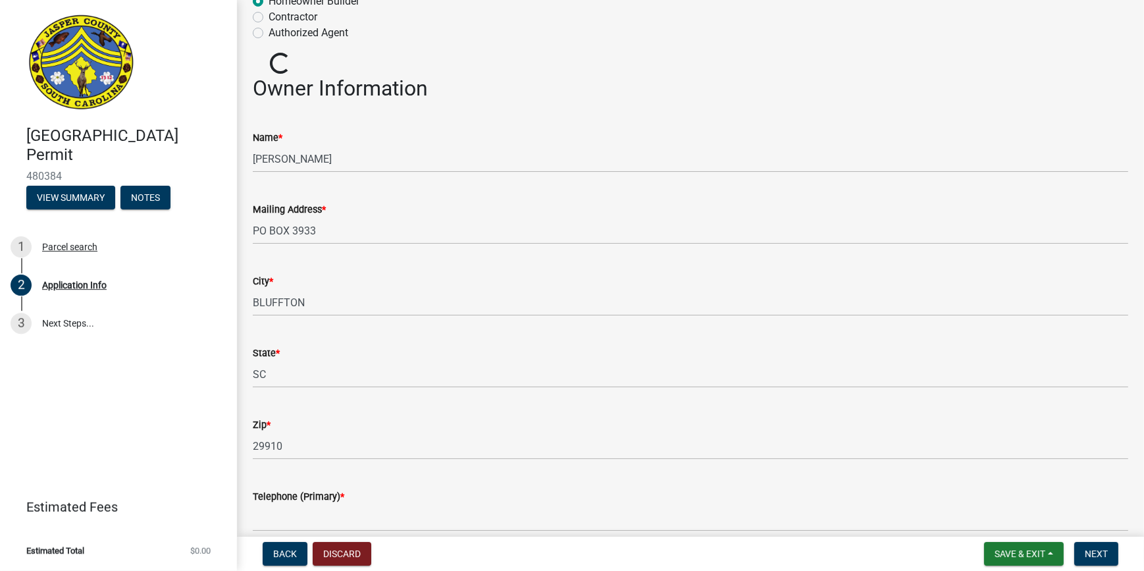
scroll to position [119, 0]
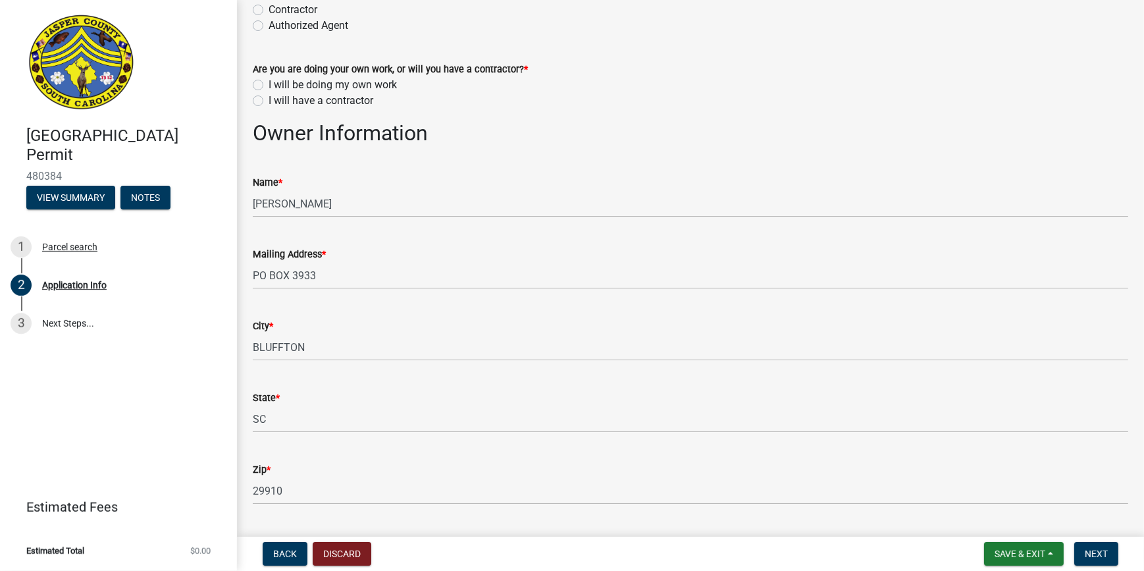
click at [249, 84] on div "Are you are doing your own work, or will you have a contractor? * I will be doi…" at bounding box center [690, 76] width 895 height 63
click at [269, 86] on label "I will be doing my own work" at bounding box center [333, 85] width 128 height 16
click at [269, 86] on input "I will be doing my own work" at bounding box center [273, 81] width 9 height 9
radio input "true"
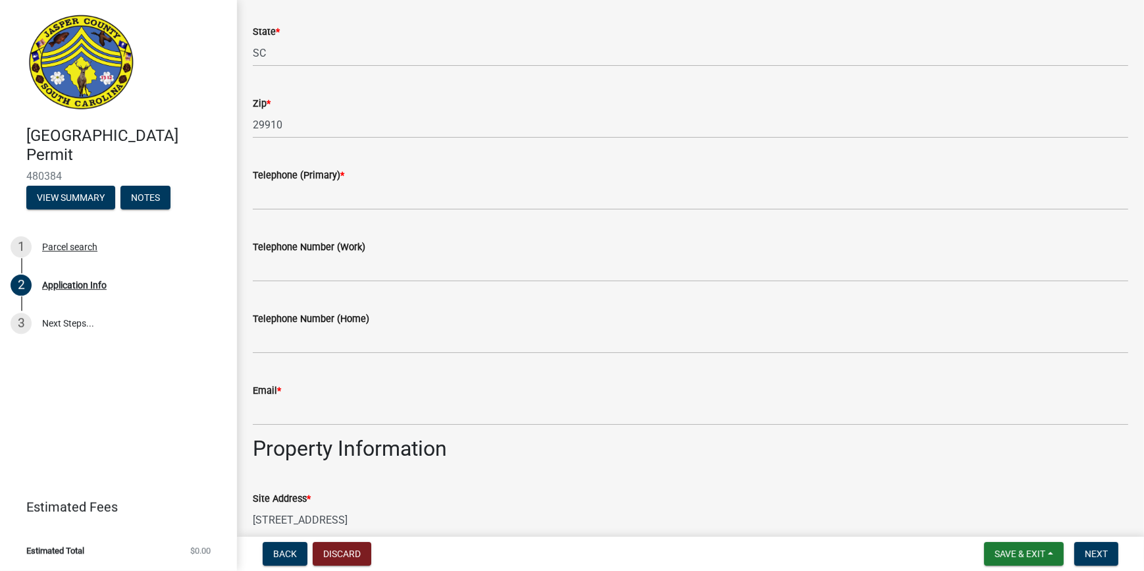
scroll to position [539, 0]
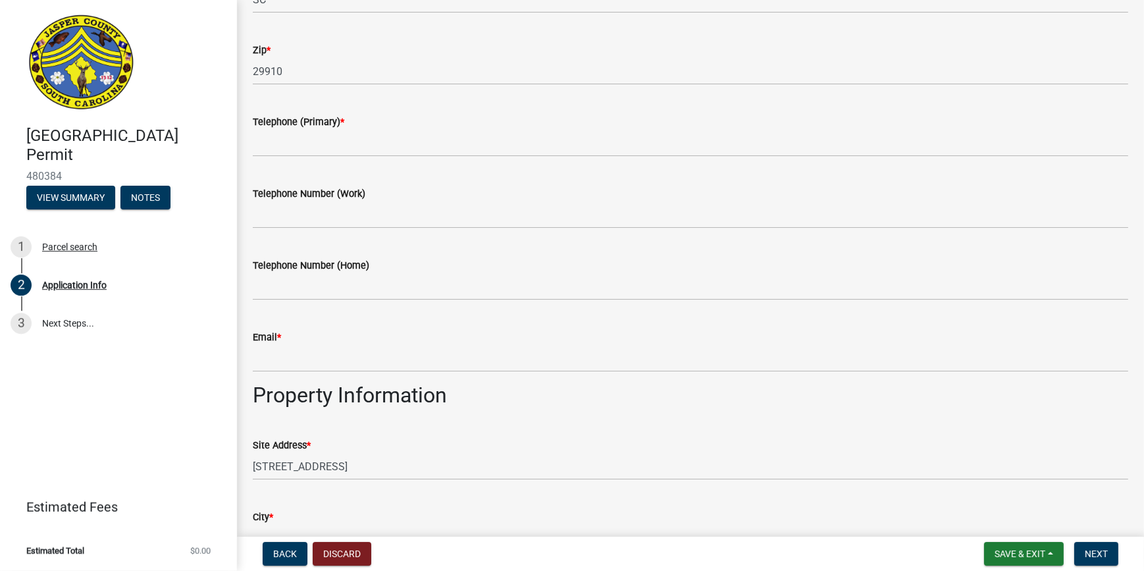
click at [300, 157] on wm-data-entity-input "Telephone (Primary) *" at bounding box center [691, 131] width 876 height 72
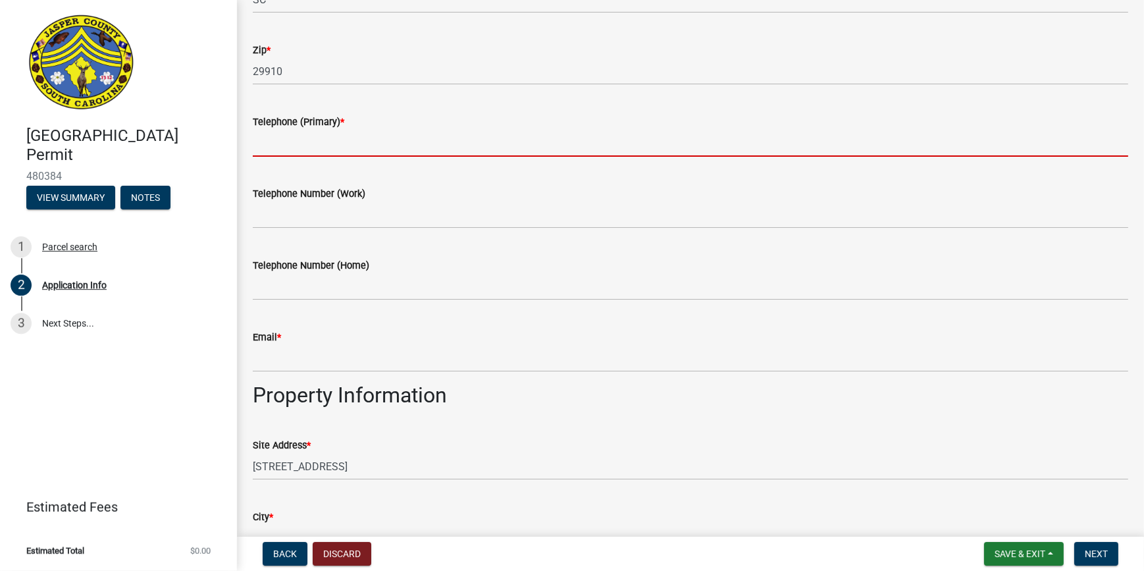
click at [292, 140] on input "Telephone (Primary) *" at bounding box center [691, 143] width 876 height 27
type input "8"
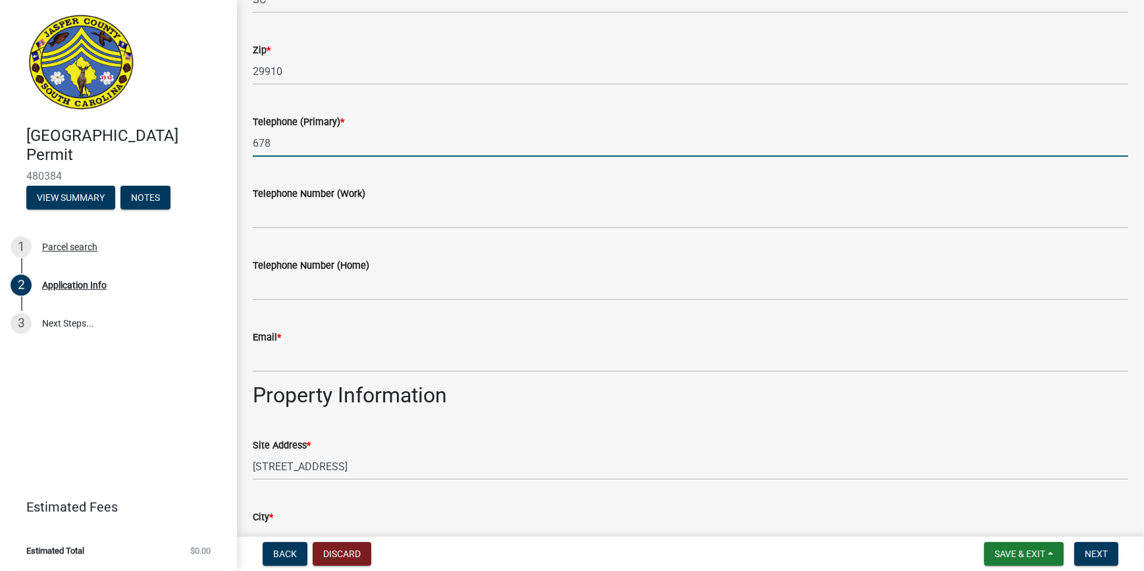
type input "6788368403"
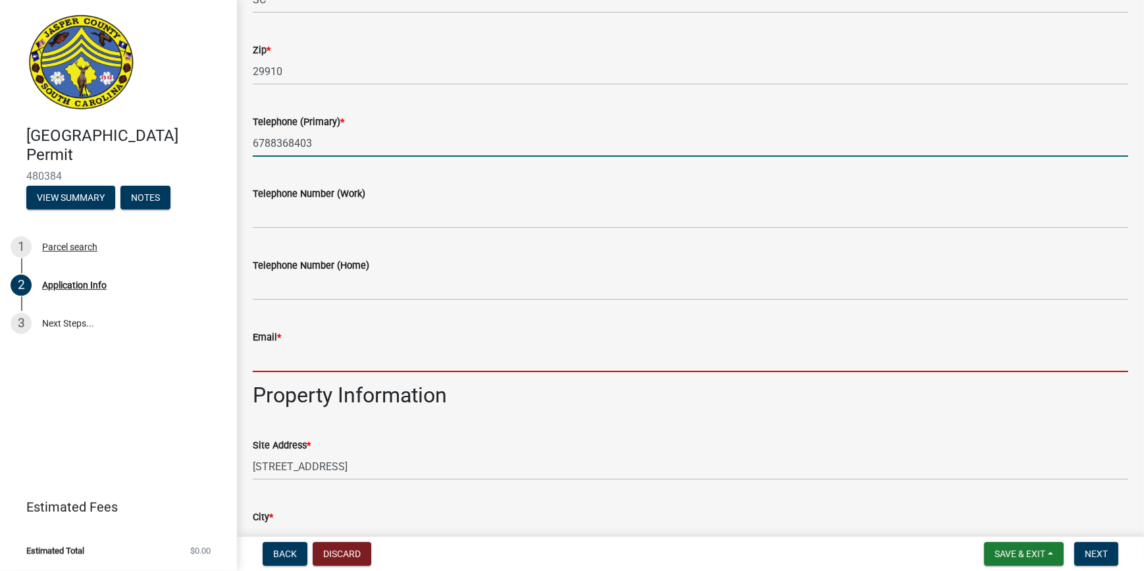
type input "marshamoniquebrown@yahoo.com"
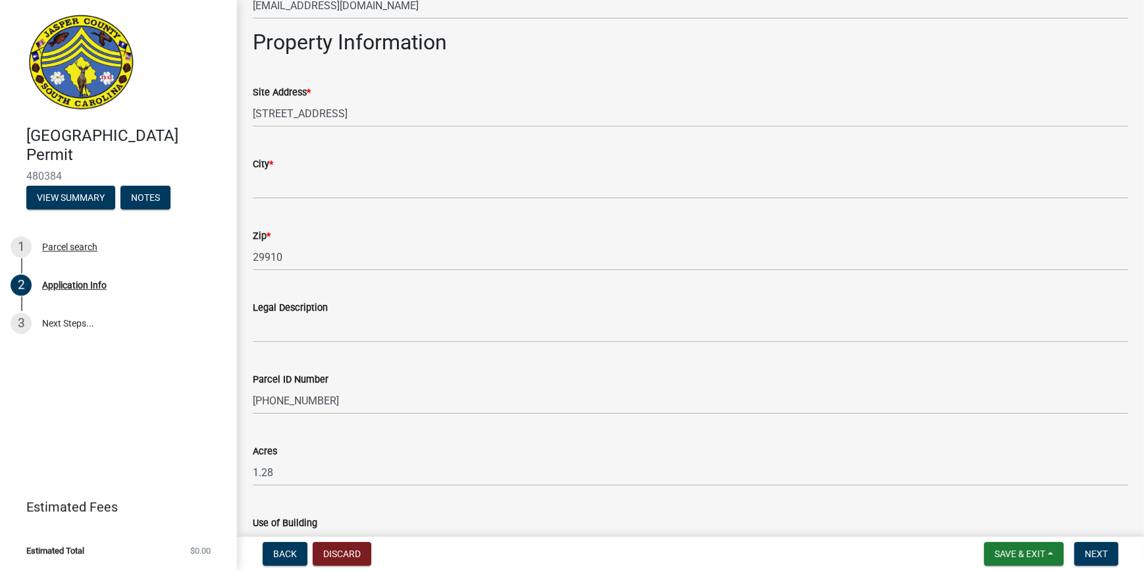
scroll to position [897, 0]
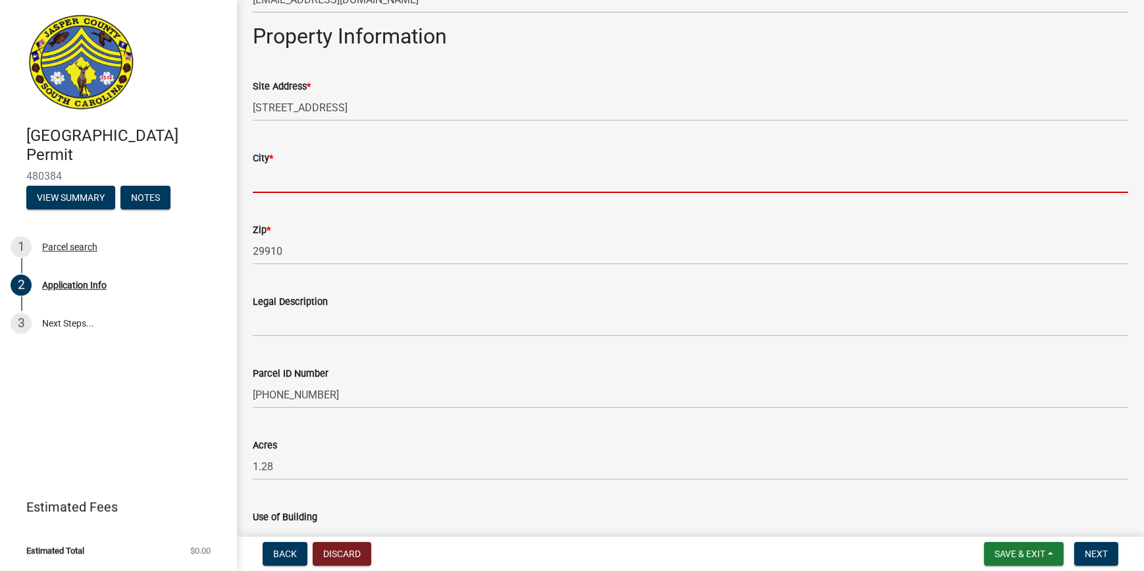
click at [325, 171] on input "City *" at bounding box center [691, 179] width 876 height 27
click at [277, 176] on input "City *" at bounding box center [691, 179] width 876 height 27
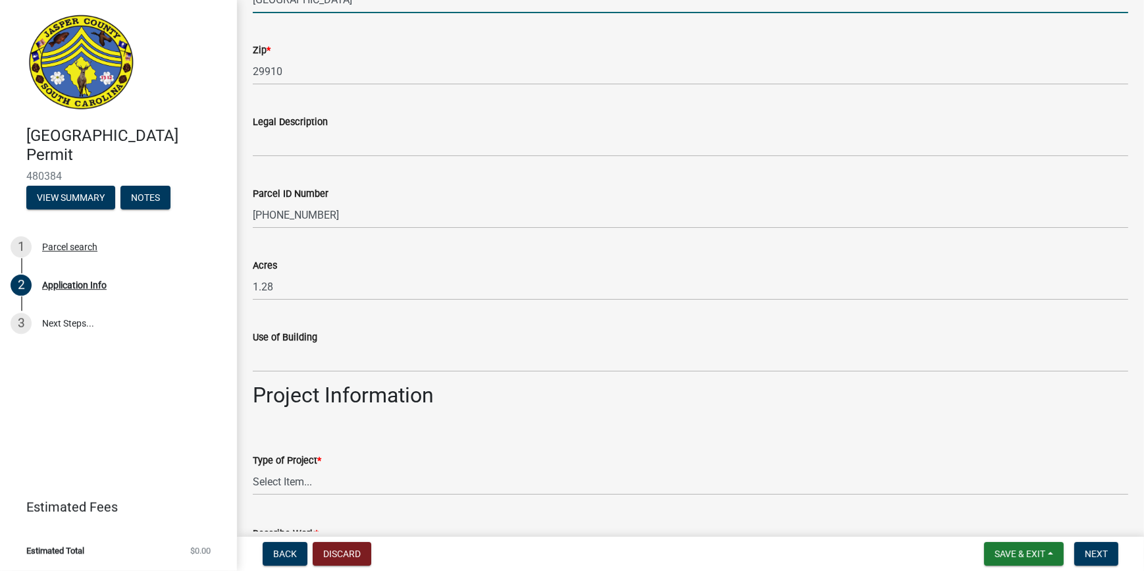
type input "Hardeeville"
click at [587, 264] on div "Acres" at bounding box center [691, 265] width 876 height 16
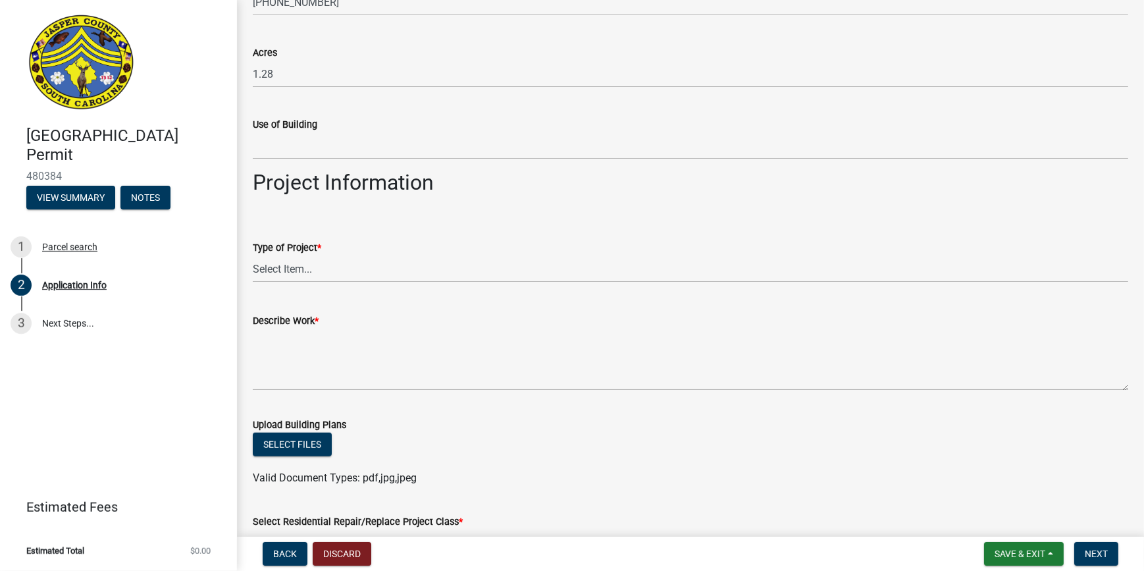
scroll to position [1317, 0]
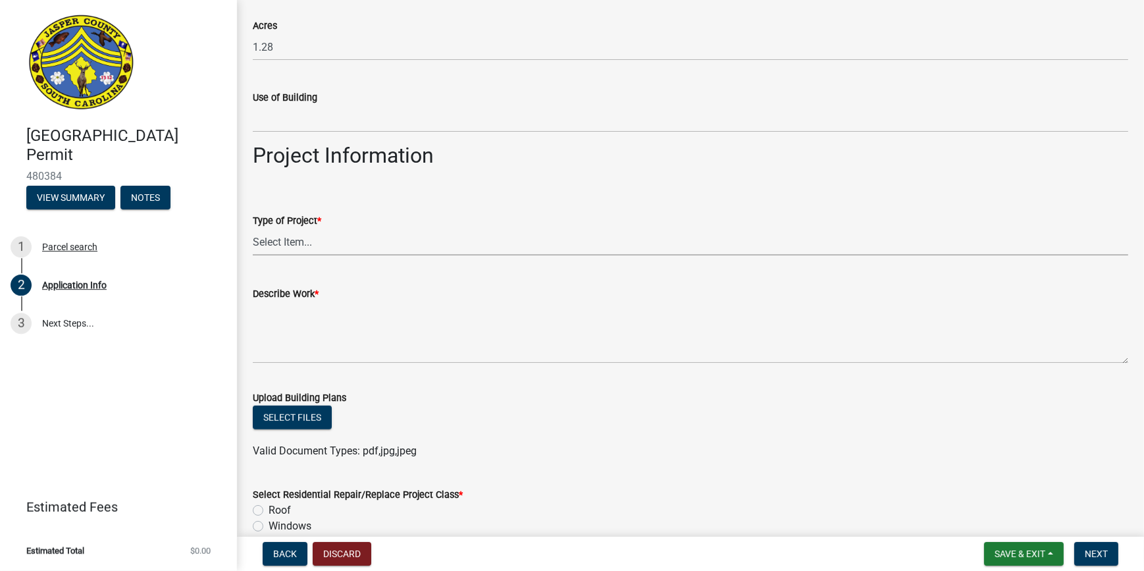
click at [311, 240] on select "Select Item... Construction Trailer/Shipping Container Residential Demolition C…" at bounding box center [691, 241] width 876 height 27
click at [253, 228] on select "Select Item... Construction Trailer/Shipping Container Residential Demolition C…" at bounding box center [691, 241] width 876 height 27
select select "f53fa719-3ff7-48d2-9eb7-3bbc18bb9995"
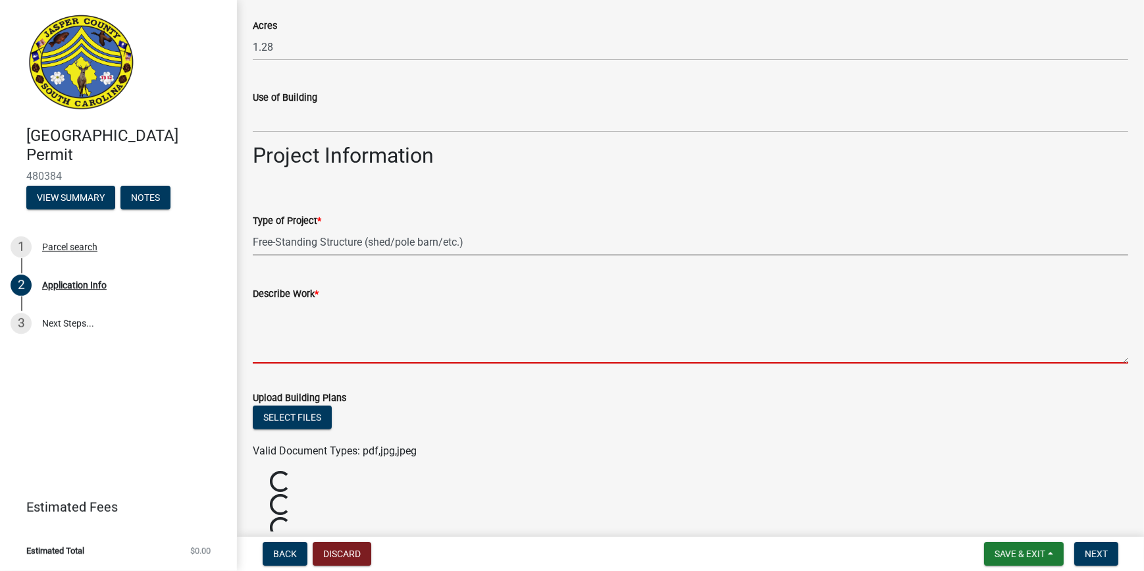
click at [302, 321] on textarea "Describe Work *" at bounding box center [691, 333] width 876 height 62
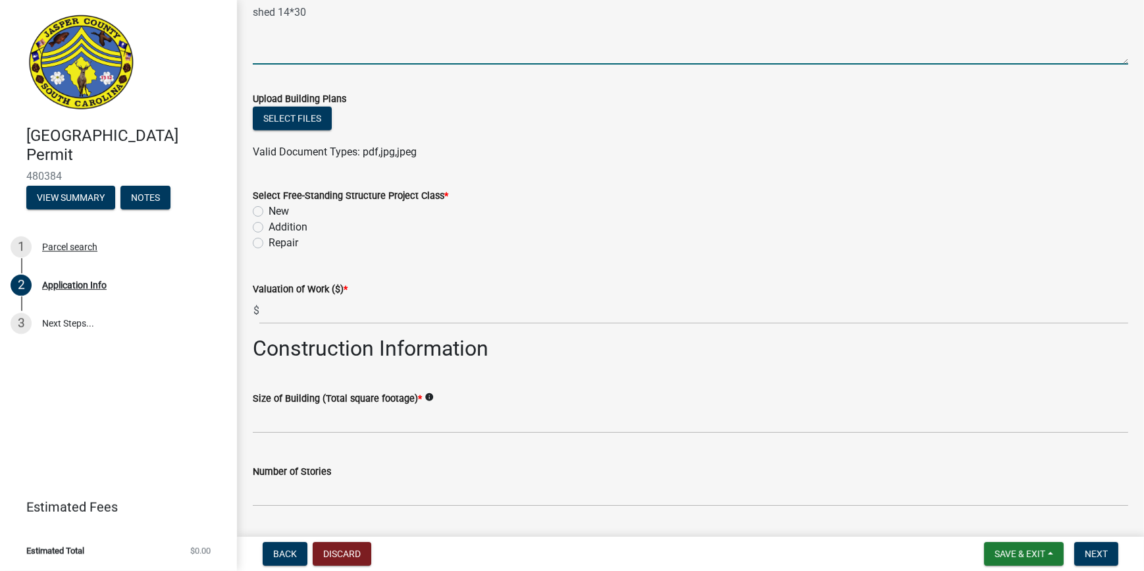
scroll to position [1676, 0]
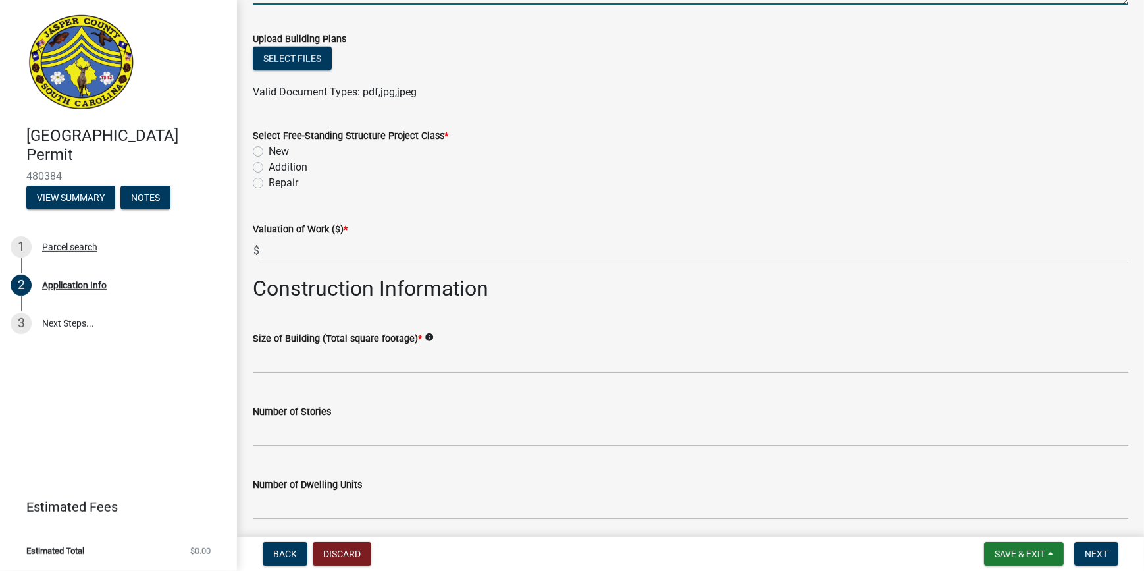
type textarea "shed 14*30"
click at [269, 153] on label "New" at bounding box center [279, 152] width 20 height 16
click at [269, 152] on input "New" at bounding box center [273, 148] width 9 height 9
radio input "true"
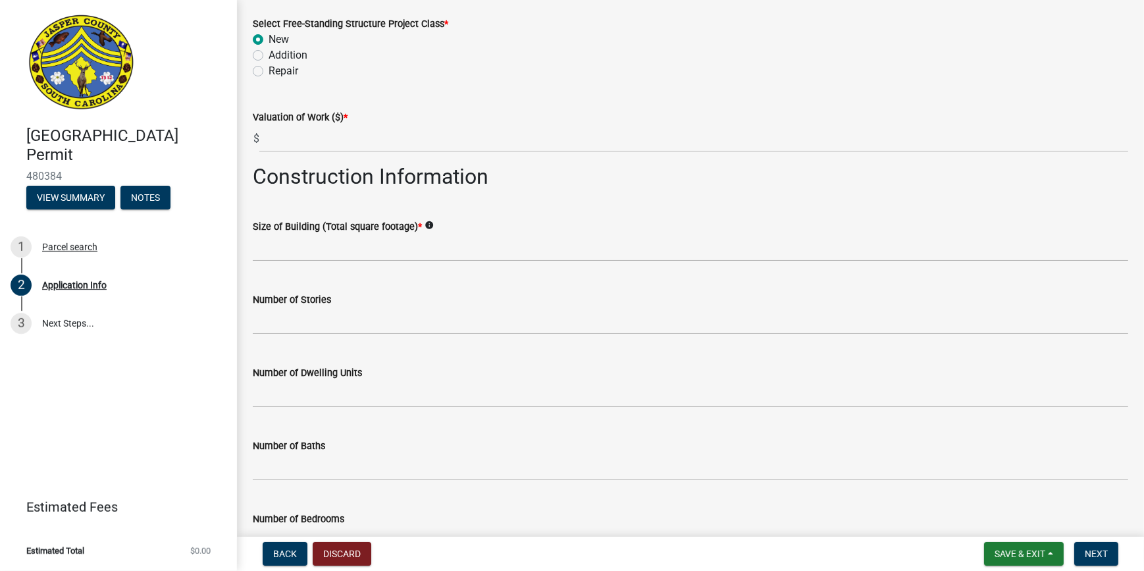
scroll to position [1796, 0]
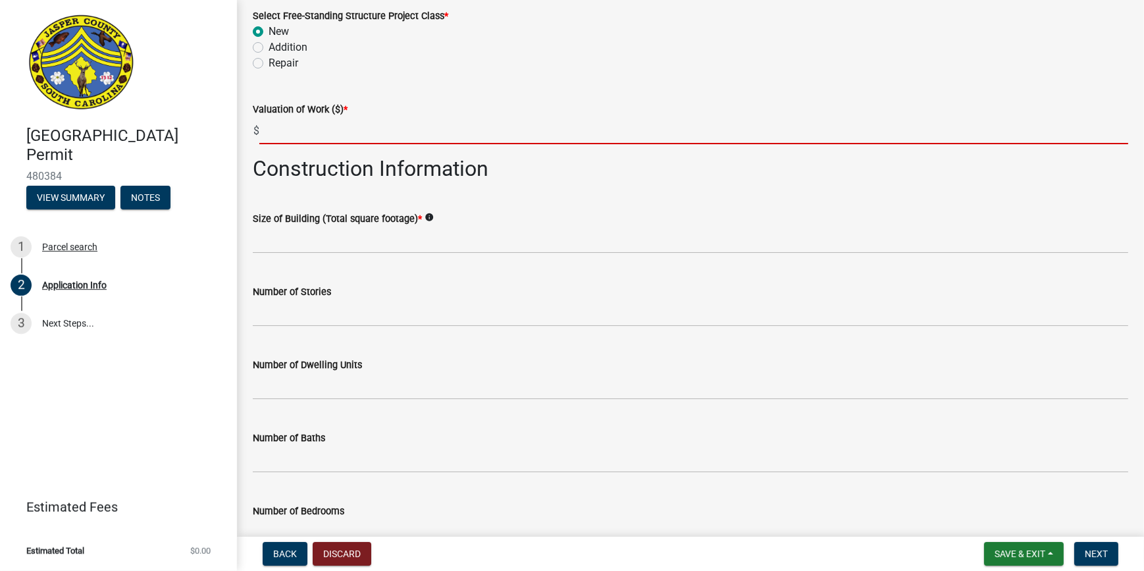
click at [346, 127] on input "text" at bounding box center [693, 130] width 869 height 27
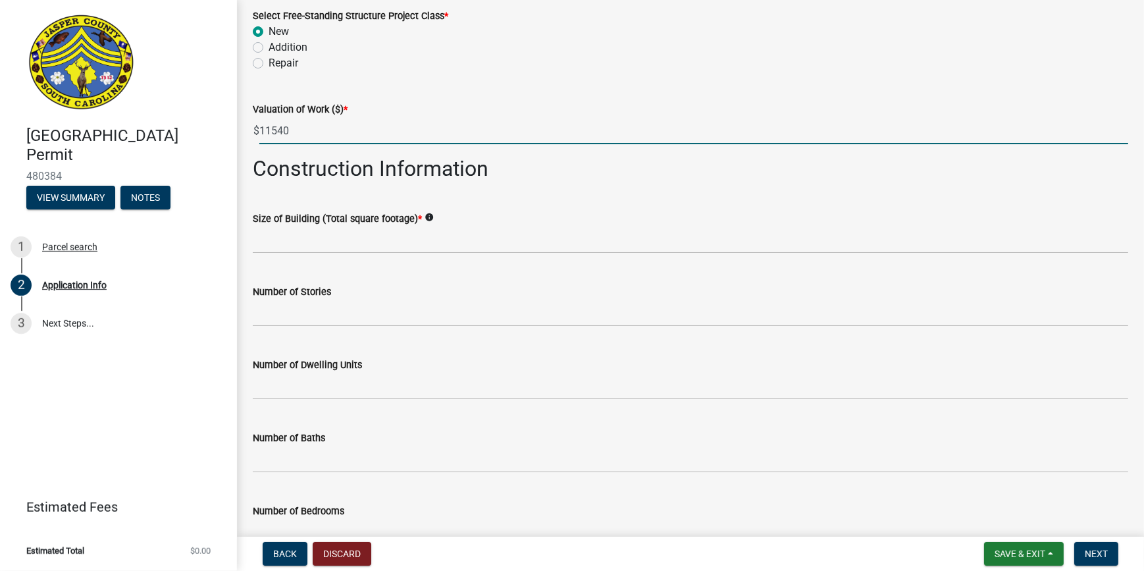
type input "11540"
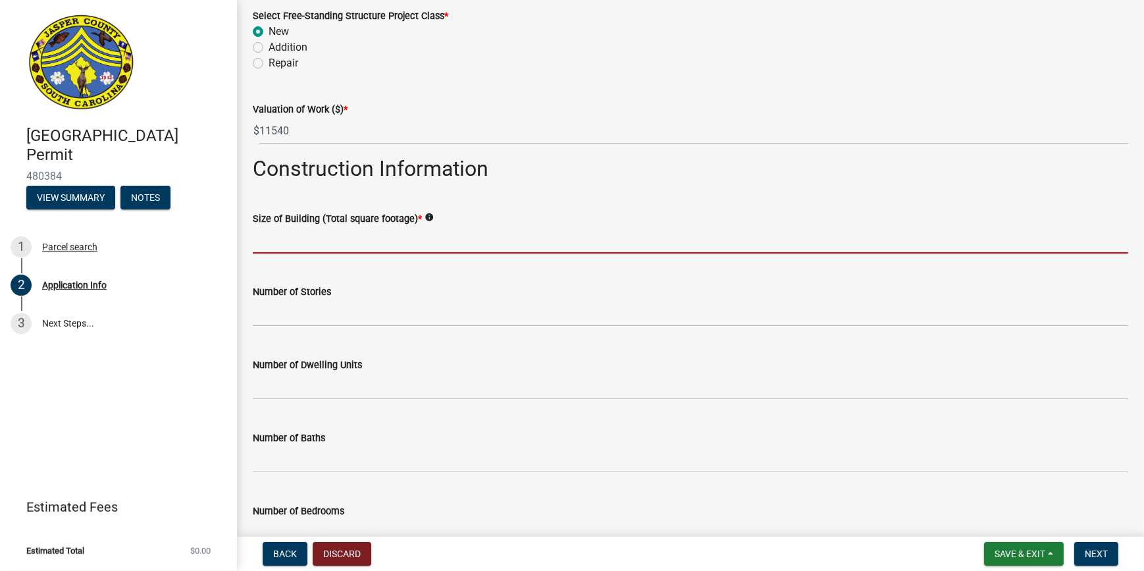
click at [318, 240] on input "text" at bounding box center [691, 240] width 876 height 27
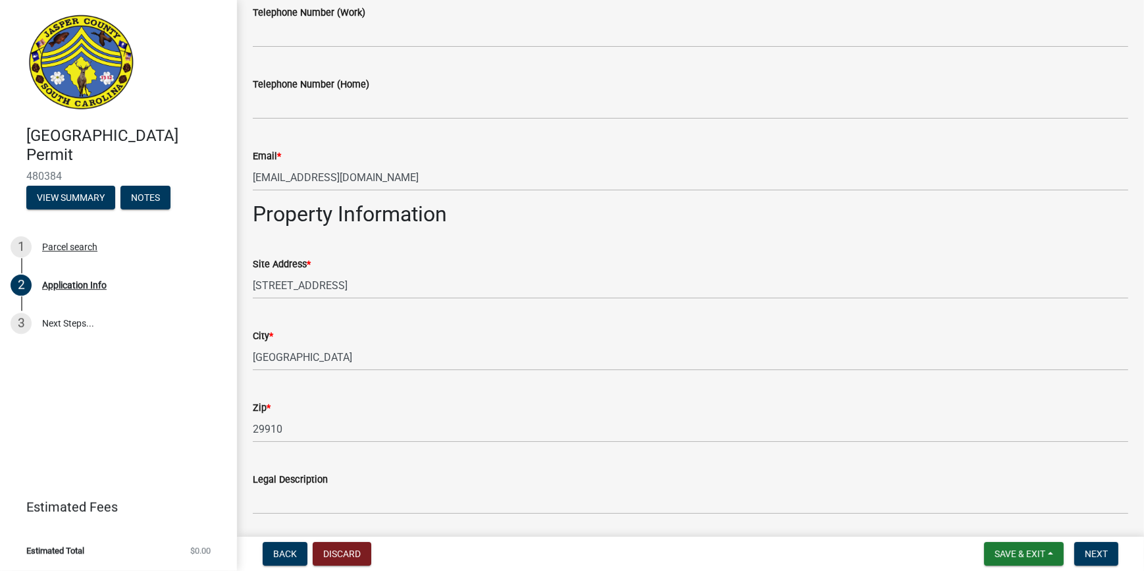
scroll to position [421, 0]
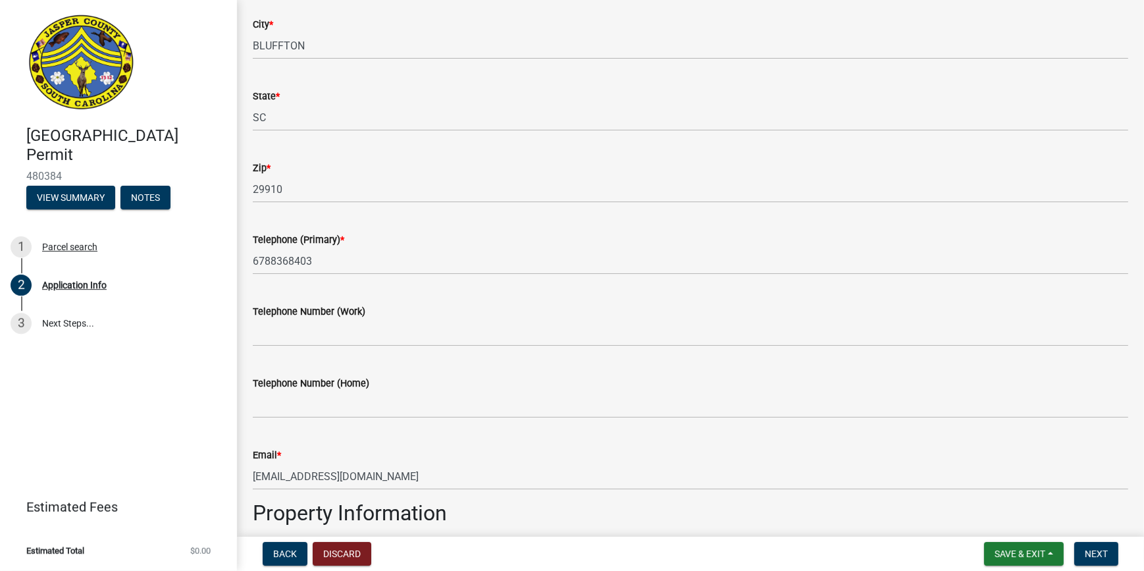
type input "420"
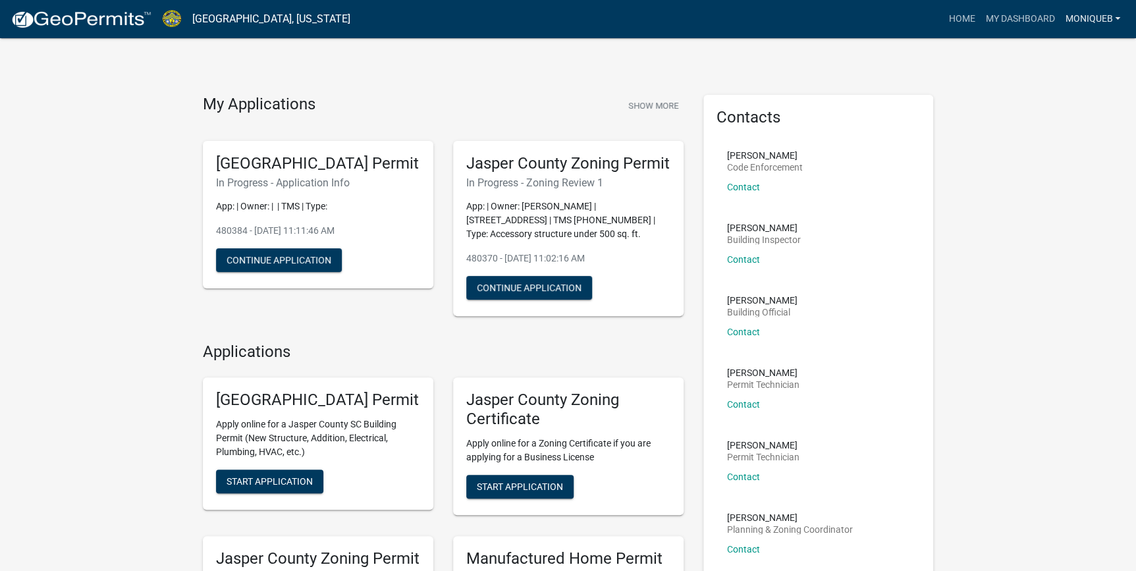
click at [1081, 23] on link "MoniqueB" at bounding box center [1092, 19] width 66 height 25
click at [1060, 101] on link "Logout" at bounding box center [1072, 97] width 105 height 32
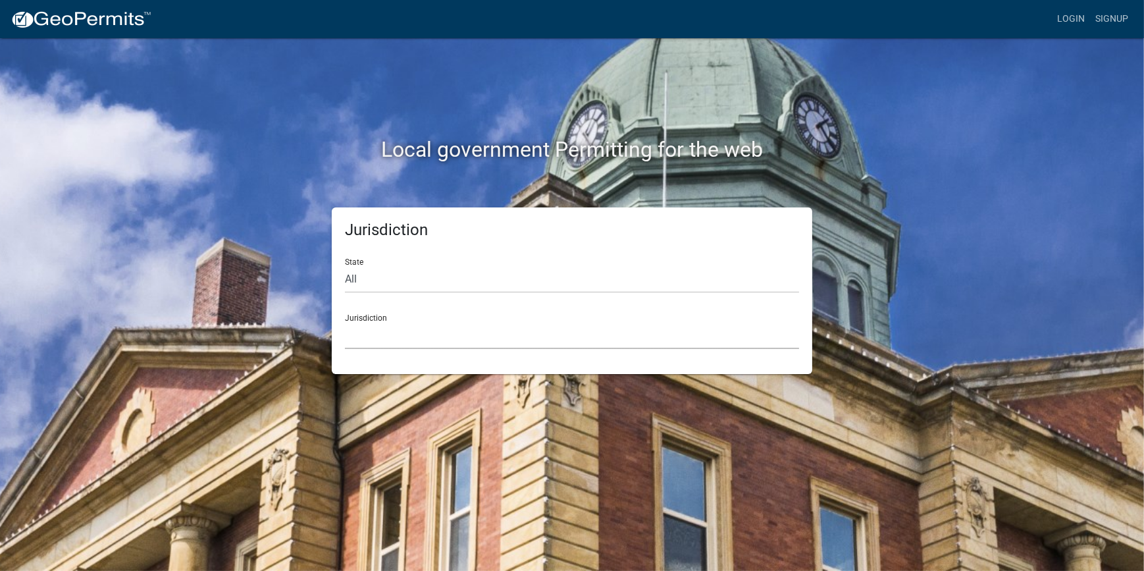
click at [631, 346] on select "[GEOGRAPHIC_DATA], [US_STATE] [GEOGRAPHIC_DATA], [US_STATE][PERSON_NAME][GEOGRA…" at bounding box center [572, 335] width 454 height 27
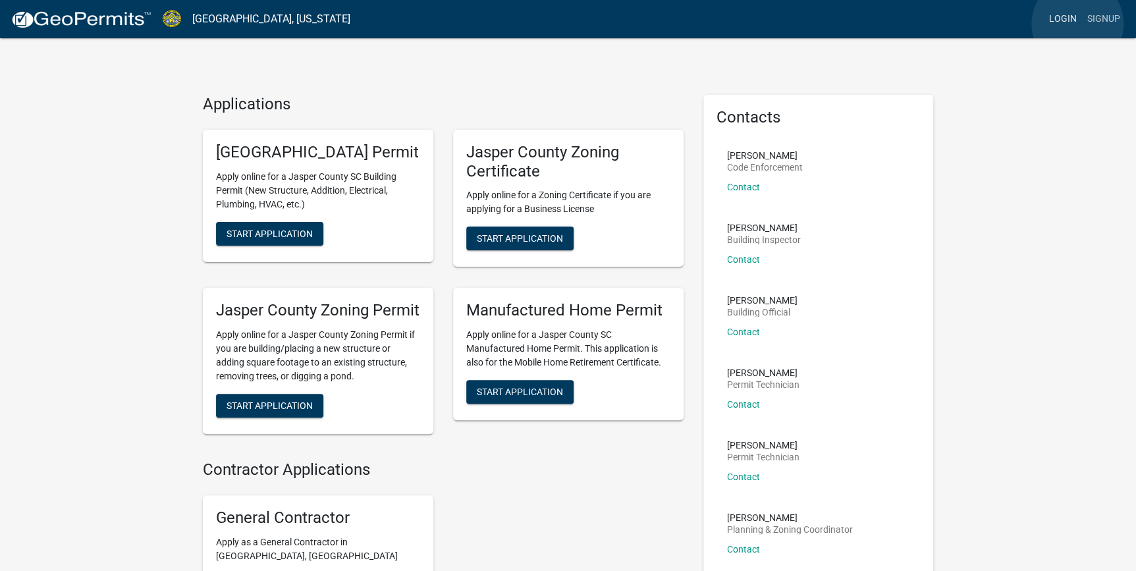
click at [1077, 24] on link "Login" at bounding box center [1063, 19] width 38 height 25
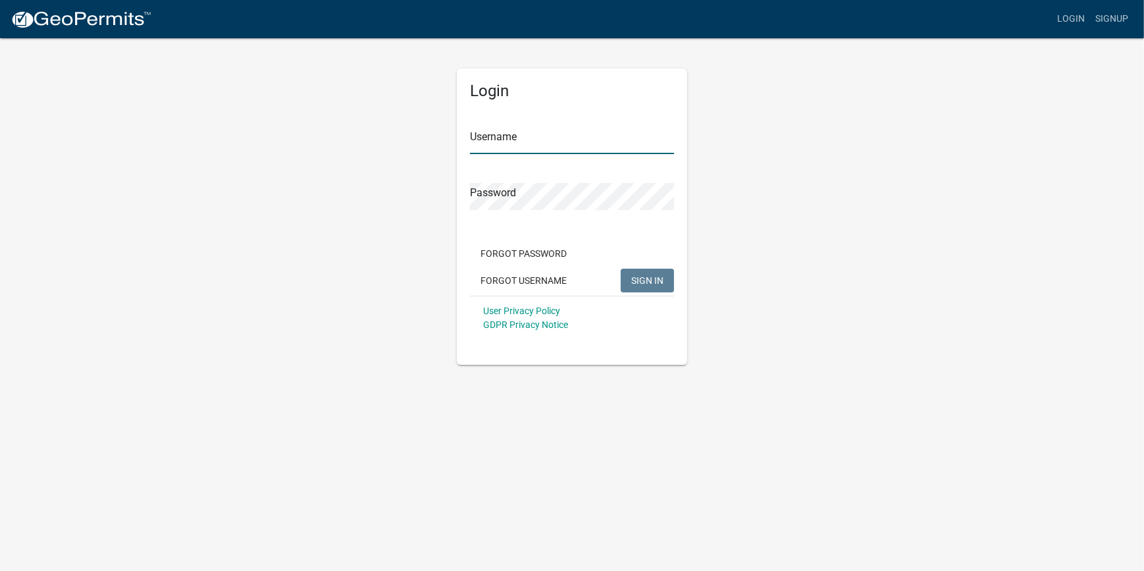
click at [535, 152] on input "Username" at bounding box center [572, 140] width 204 height 27
type input "kcompanybuilders"
click at [621, 269] on button "SIGN IN" at bounding box center [647, 281] width 53 height 24
click at [643, 277] on span "SIGN IN" at bounding box center [647, 280] width 32 height 11
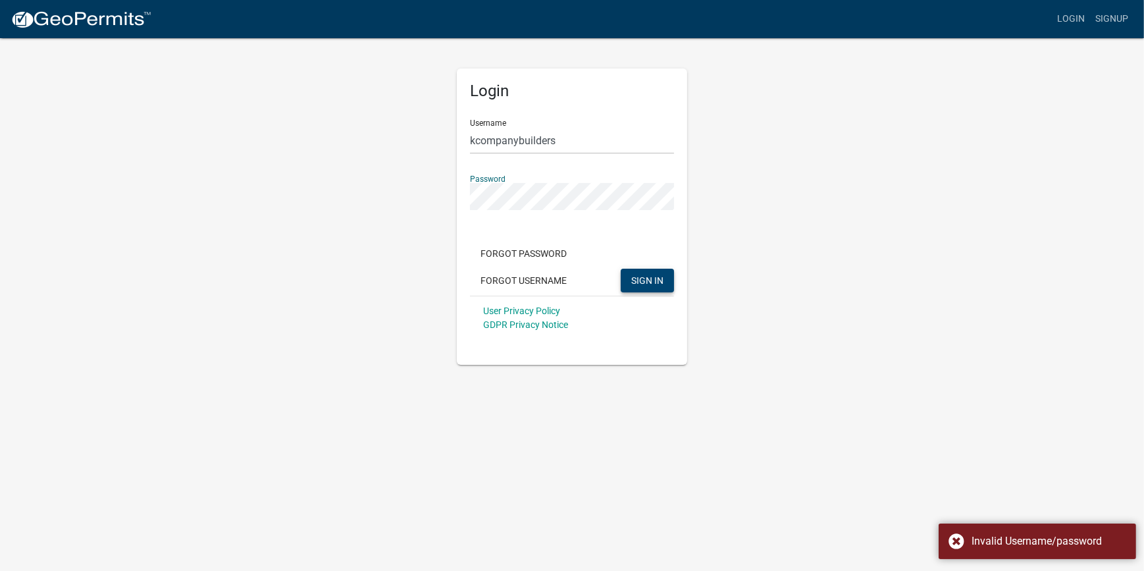
click at [462, 197] on div "Login Username kcompanybuilders Password Forgot Password Forgot Username SIGN I…" at bounding box center [572, 216] width 230 height 296
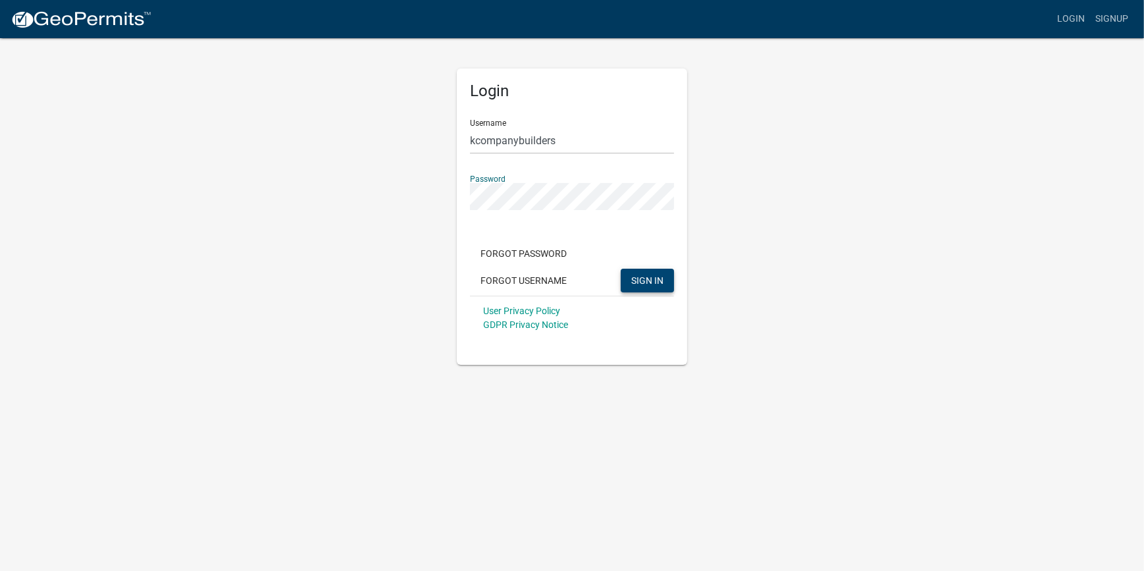
click at [643, 279] on span "SIGN IN" at bounding box center [647, 280] width 32 height 11
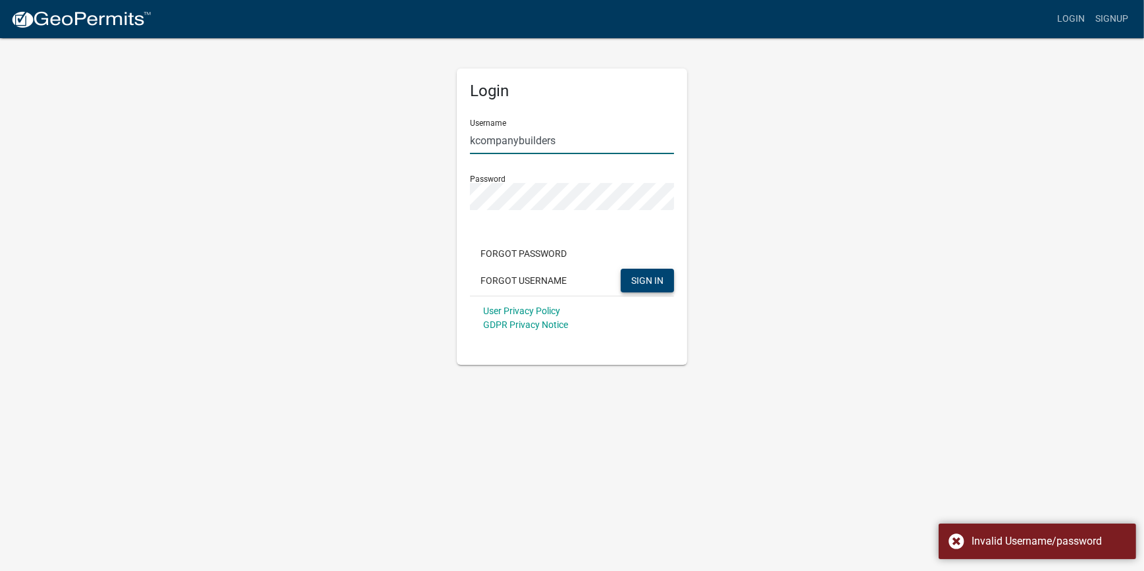
click at [510, 138] on input "kcompanybuilders" at bounding box center [572, 140] width 204 height 27
click at [560, 139] on input "kcompanybuilders" at bounding box center [572, 140] width 204 height 27
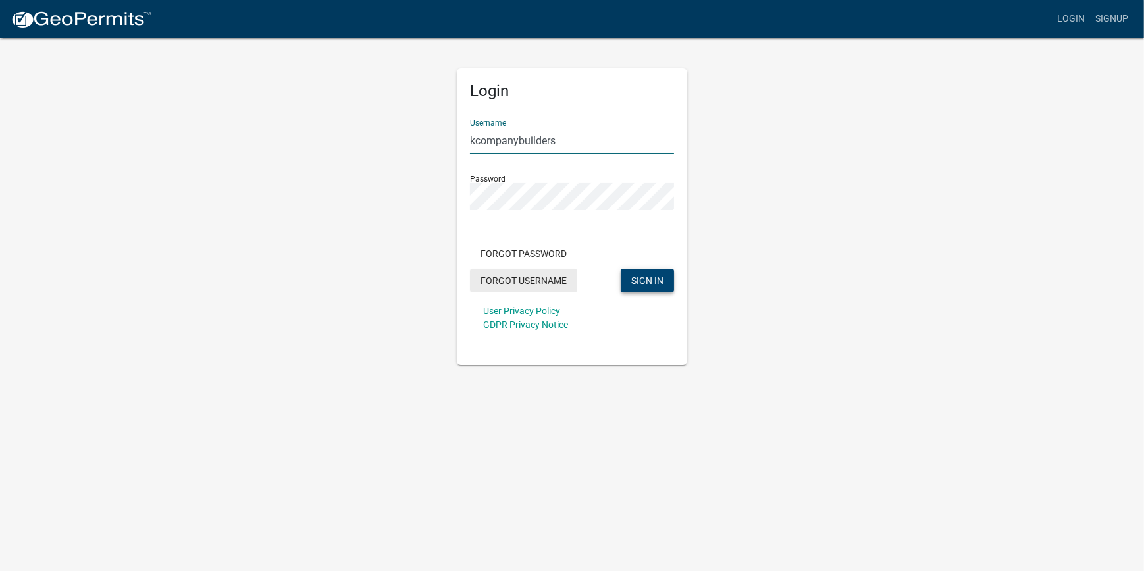
click at [527, 276] on button "Forgot Username" at bounding box center [523, 281] width 107 height 24
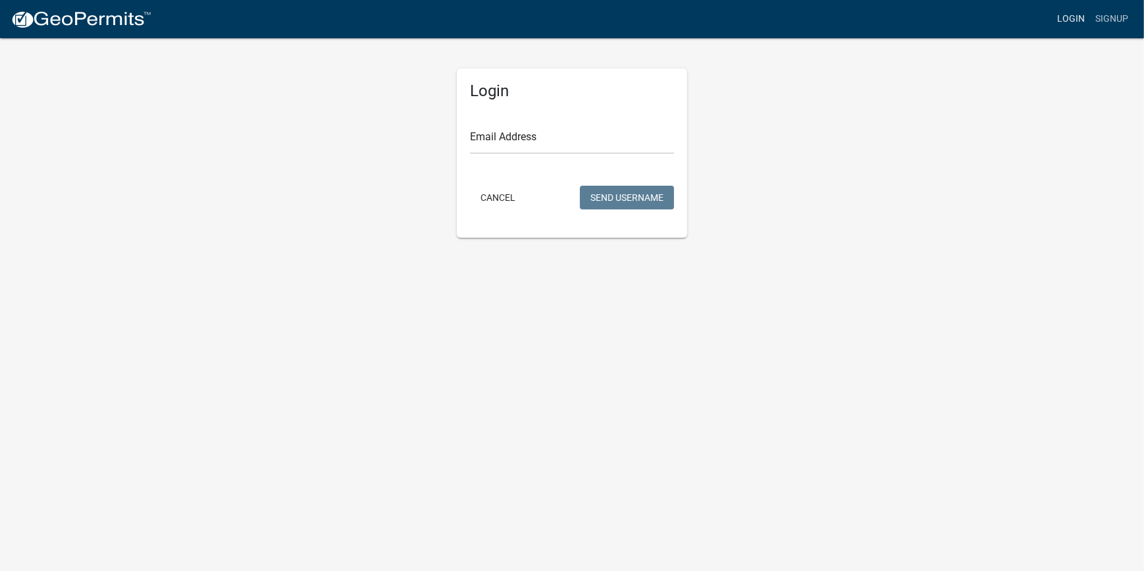
click at [1069, 19] on link "Login" at bounding box center [1071, 19] width 38 height 25
click at [1071, 19] on link "Login" at bounding box center [1071, 19] width 38 height 25
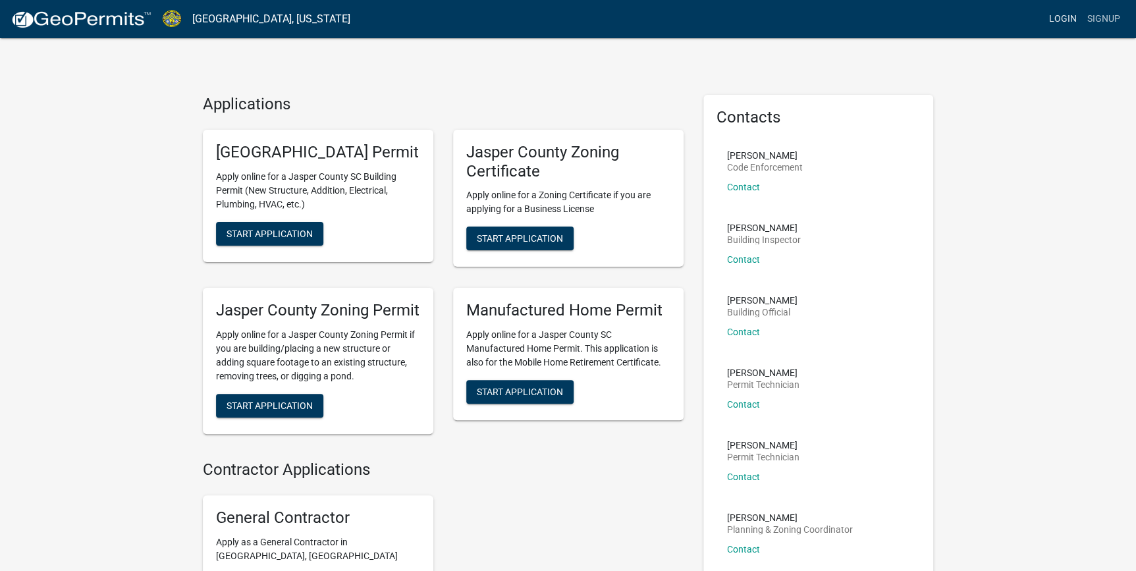
click at [1063, 19] on link "Login" at bounding box center [1063, 19] width 38 height 25
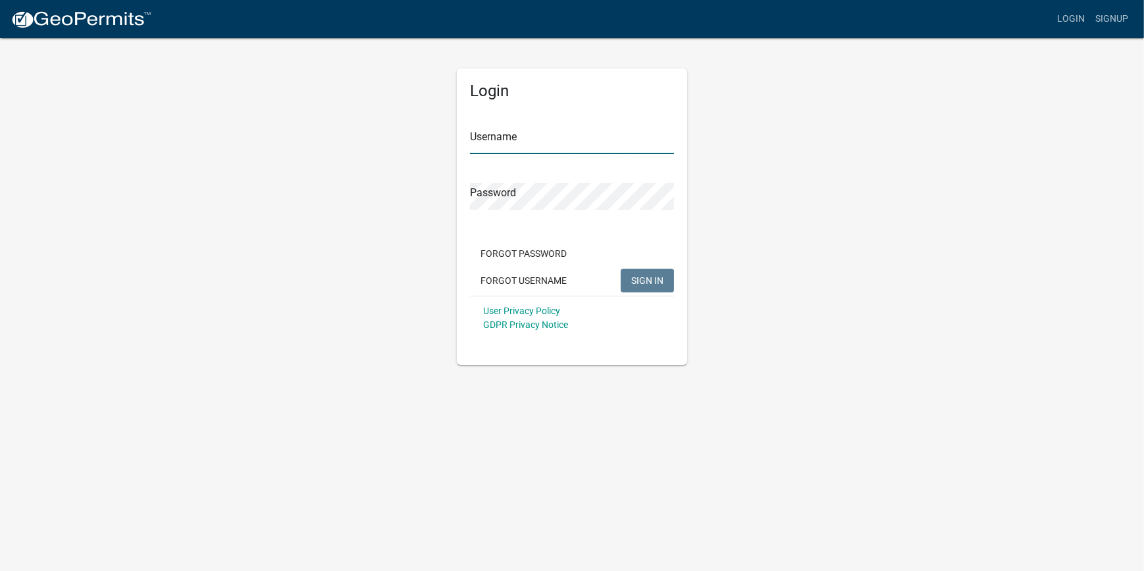
click at [575, 145] on input "Username" at bounding box center [572, 140] width 204 height 27
type input "c"
type input "[PERSON_NAME]"
click at [647, 282] on span "SIGN IN" at bounding box center [647, 280] width 32 height 11
